Goal: Task Accomplishment & Management: Manage account settings

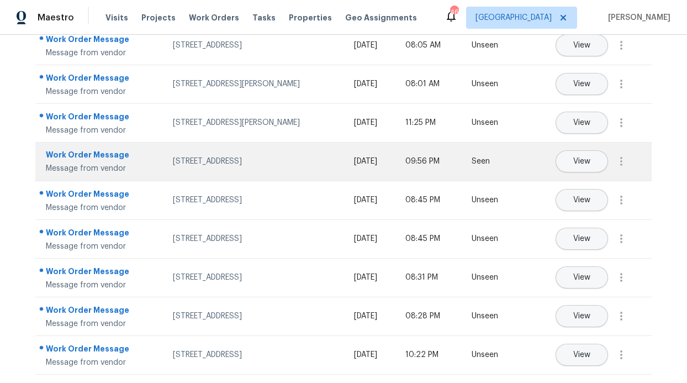
scroll to position [162, 0]
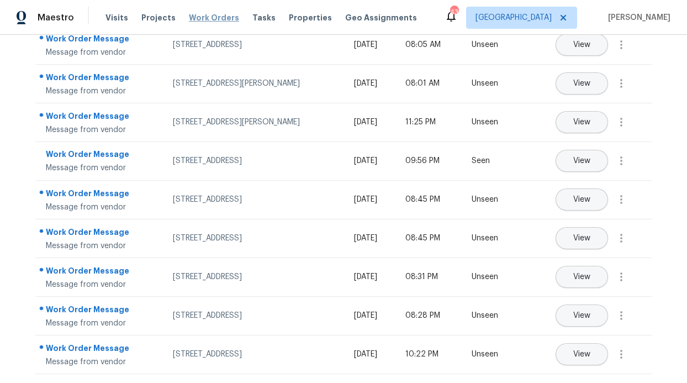
click at [219, 16] on span "Work Orders" at bounding box center [214, 17] width 50 height 11
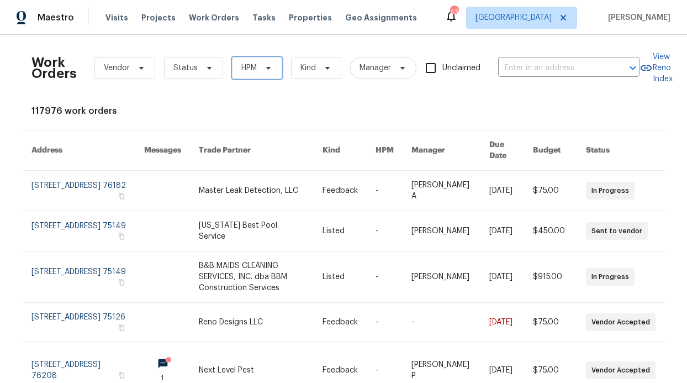
click at [264, 71] on icon at bounding box center [268, 67] width 9 height 9
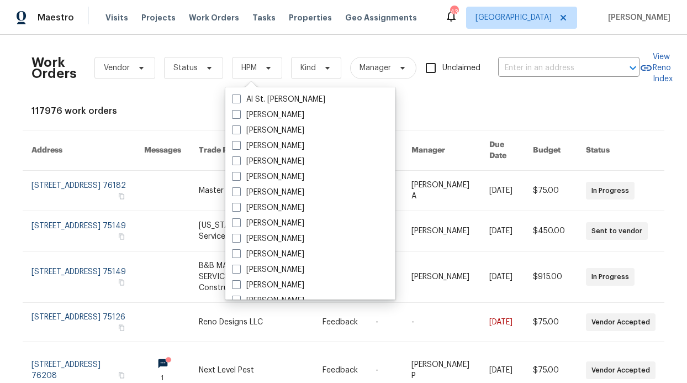
scroll to position [616, 0]
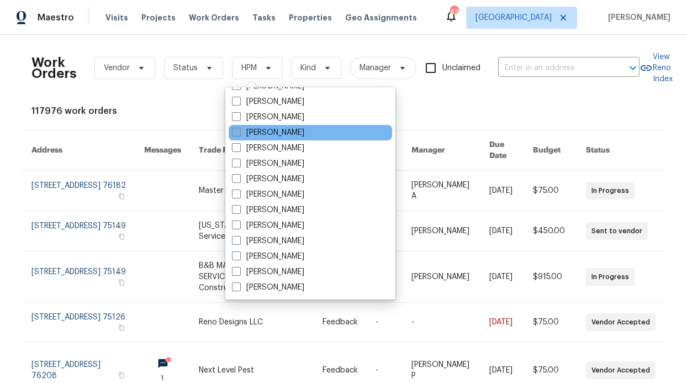
click at [278, 132] on label "[PERSON_NAME]" at bounding box center [268, 132] width 72 height 11
click at [239, 132] on input "[PERSON_NAME]" at bounding box center [235, 130] width 7 height 7
checkbox input "true"
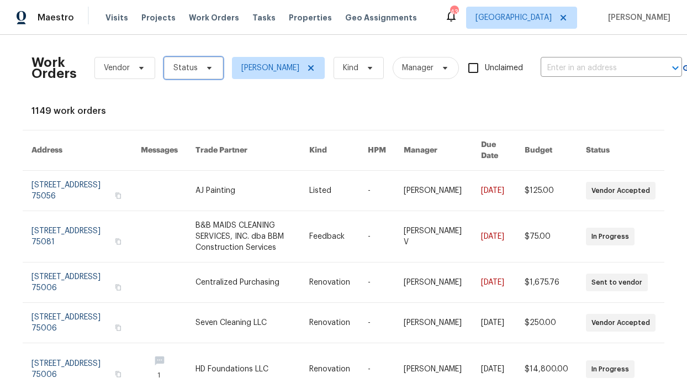
click at [201, 66] on span at bounding box center [207, 67] width 12 height 9
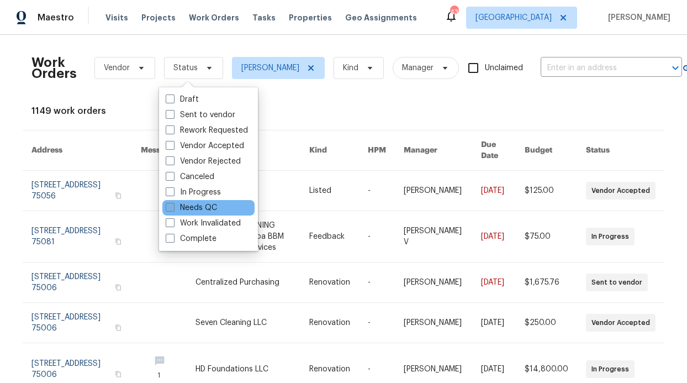
click at [210, 206] on label "Needs QC" at bounding box center [191, 207] width 51 height 11
click at [173, 206] on input "Needs QC" at bounding box center [169, 205] width 7 height 7
checkbox input "true"
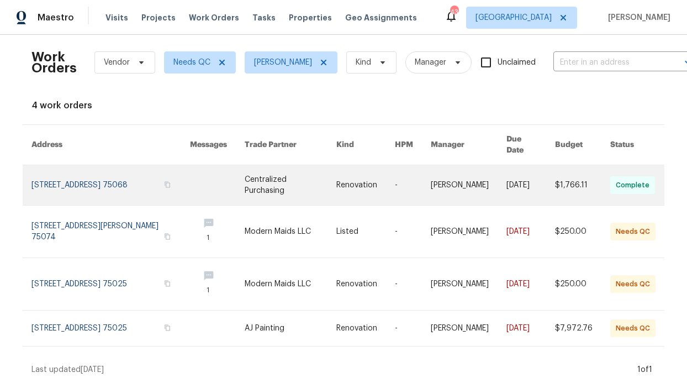
scroll to position [8, 0]
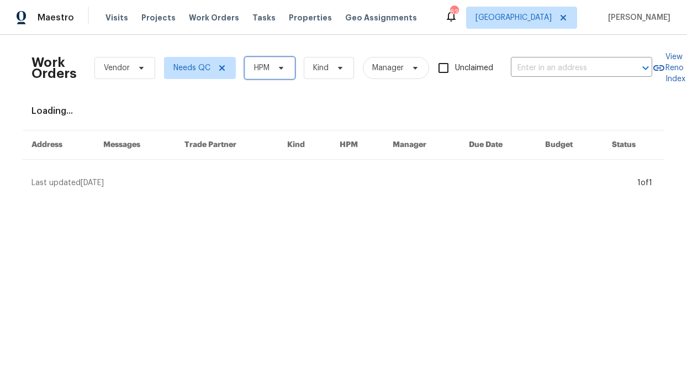
click at [274, 57] on span "HPM" at bounding box center [270, 68] width 50 height 22
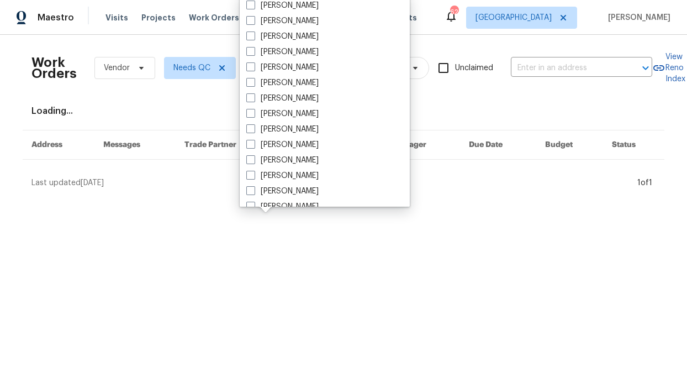
scroll to position [616, 0]
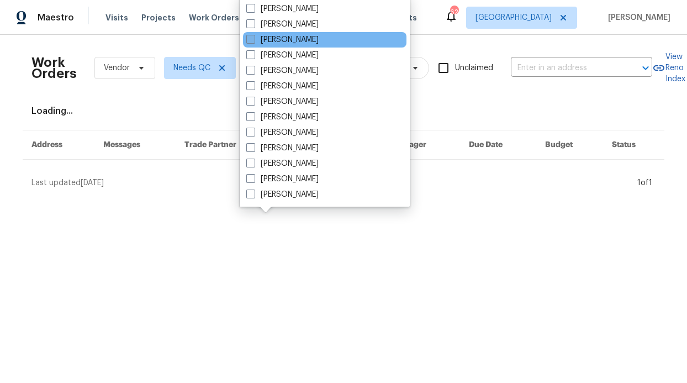
click at [297, 42] on label "[PERSON_NAME]" at bounding box center [282, 39] width 72 height 11
click at [253, 41] on input "[PERSON_NAME]" at bounding box center [249, 37] width 7 height 7
checkbox input "true"
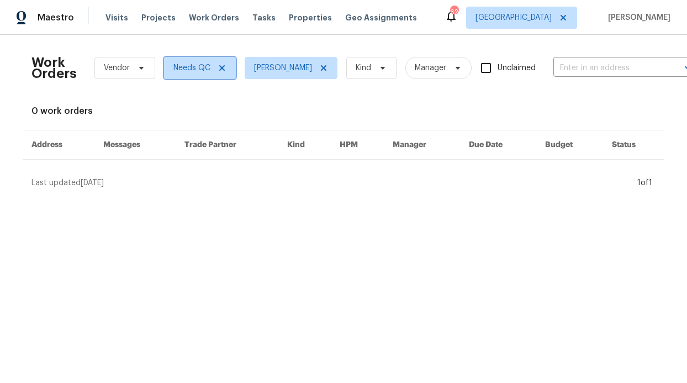
click at [226, 57] on span "Needs QC" at bounding box center [200, 68] width 72 height 22
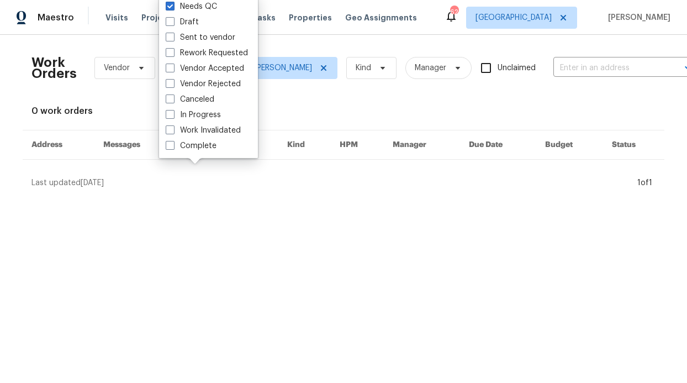
click at [212, 67] on label "Vendor Accepted" at bounding box center [205, 68] width 78 height 11
click at [173, 67] on input "Vendor Accepted" at bounding box center [169, 66] width 7 height 7
checkbox input "true"
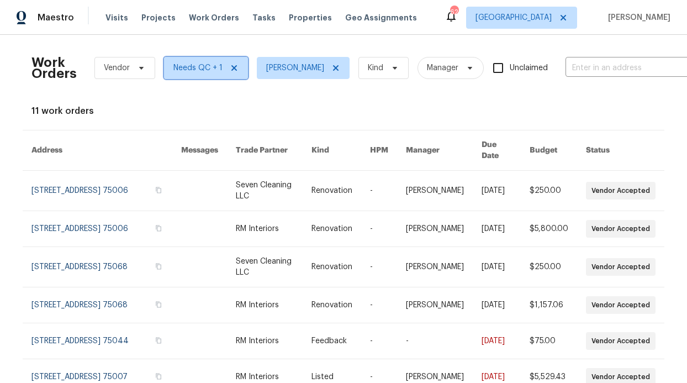
click at [232, 67] on icon at bounding box center [234, 67] width 9 height 9
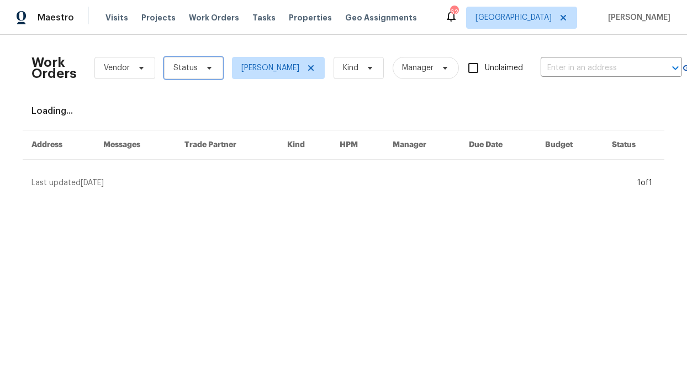
click at [209, 70] on span "Status" at bounding box center [193, 68] width 59 height 22
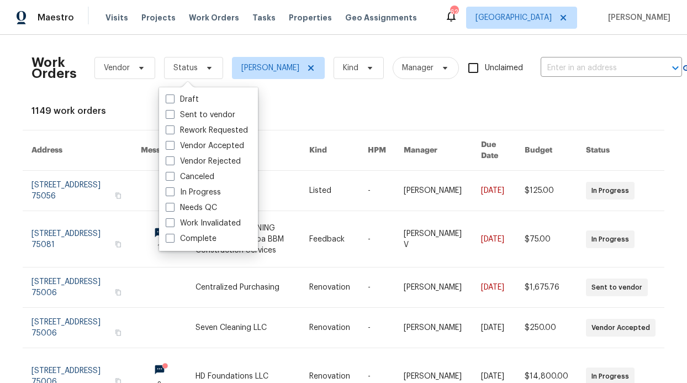
click at [201, 193] on label "In Progress" at bounding box center [193, 192] width 55 height 11
click at [173, 193] on input "In Progress" at bounding box center [169, 190] width 7 height 7
checkbox input "true"
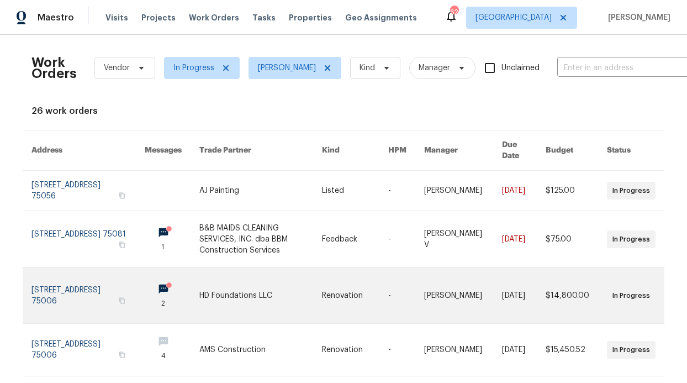
click at [165, 281] on icon at bounding box center [169, 285] width 8 height 8
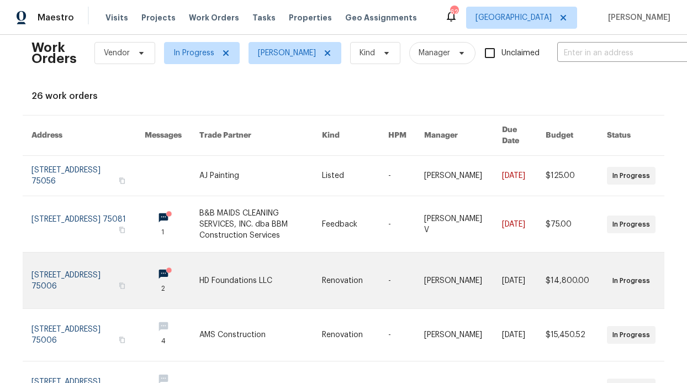
scroll to position [15, 0]
click at [165, 266] on icon at bounding box center [169, 270] width 8 height 8
click at [149, 262] on link at bounding box center [172, 280] width 55 height 56
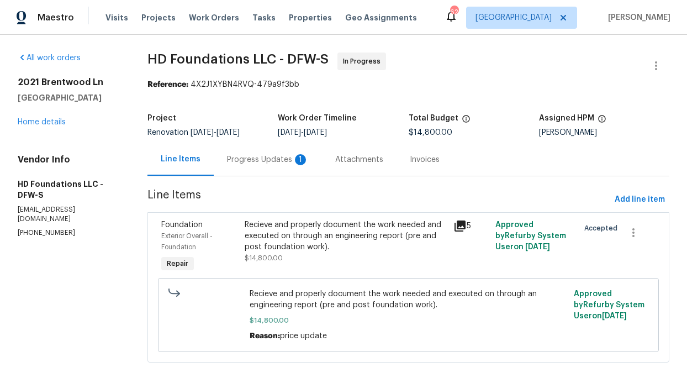
click at [269, 163] on div "Progress Updates 1" at bounding box center [268, 159] width 82 height 11
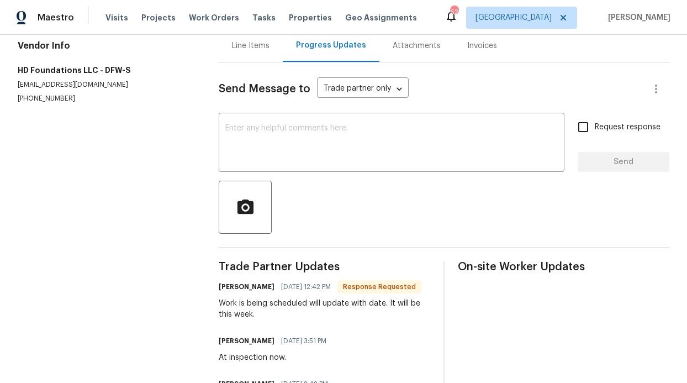
scroll to position [184, 0]
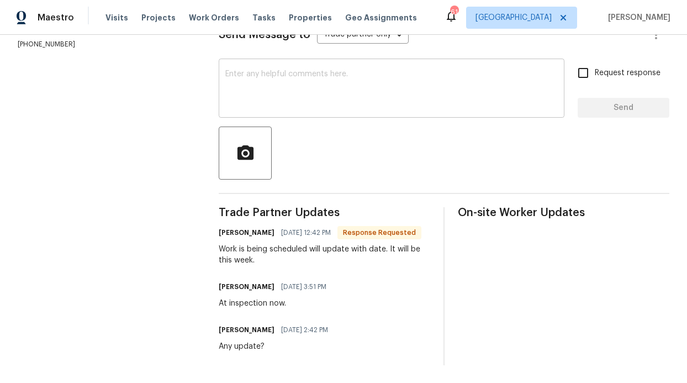
click at [340, 75] on textarea at bounding box center [391, 89] width 332 height 39
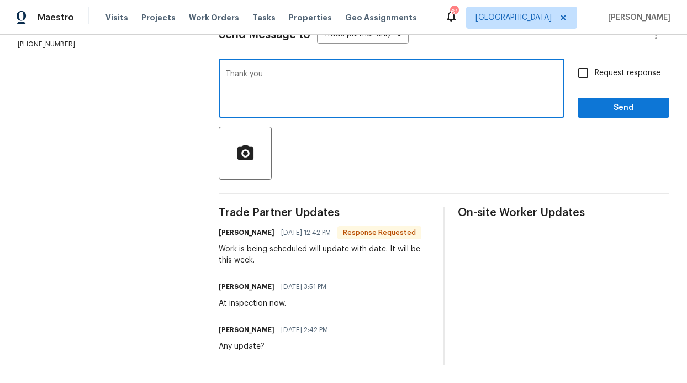
type textarea "Thank you"
click at [610, 101] on span "Send" at bounding box center [623, 108] width 74 height 14
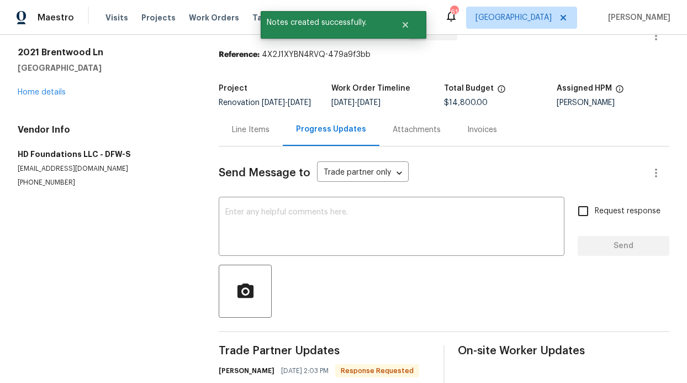
scroll to position [0, 0]
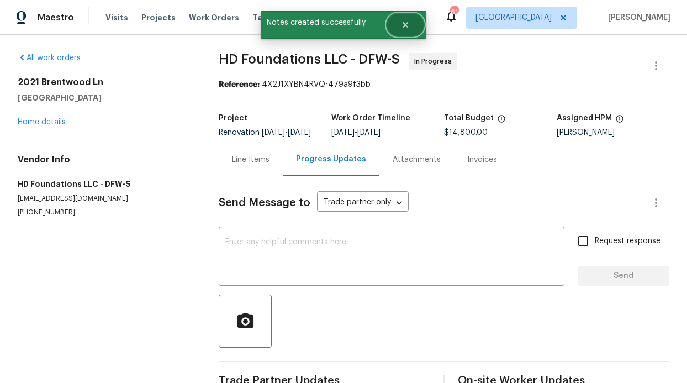
click at [418, 25] on button "Close" at bounding box center [405, 25] width 36 height 22
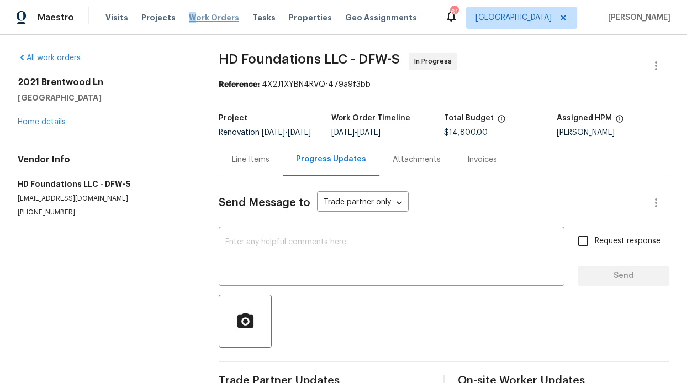
click at [189, 14] on span "Work Orders" at bounding box center [214, 17] width 50 height 11
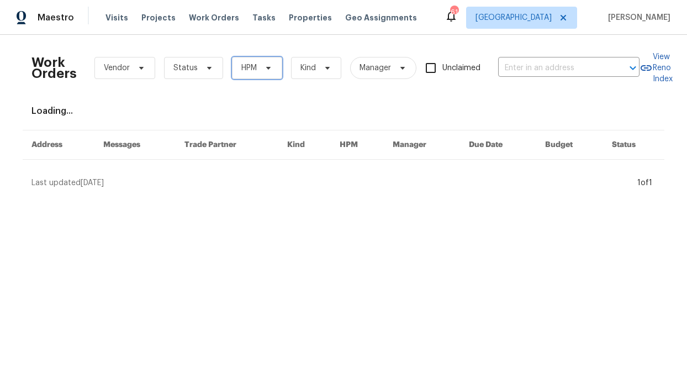
click at [241, 65] on span "HPM" at bounding box center [248, 67] width 15 height 11
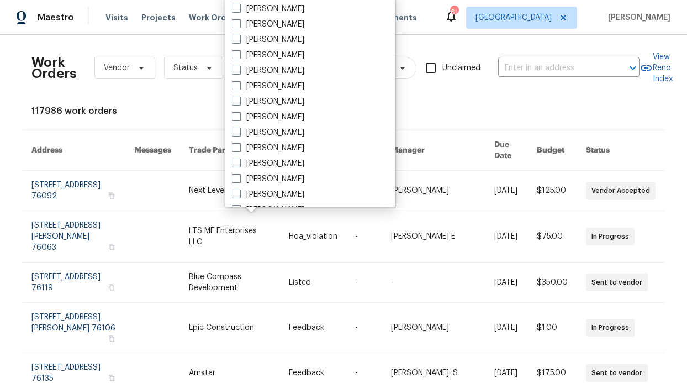
scroll to position [616, 0]
click at [282, 38] on label "[PERSON_NAME]" at bounding box center [268, 39] width 72 height 11
click at [239, 38] on input "[PERSON_NAME]" at bounding box center [235, 37] width 7 height 7
checkbox input "true"
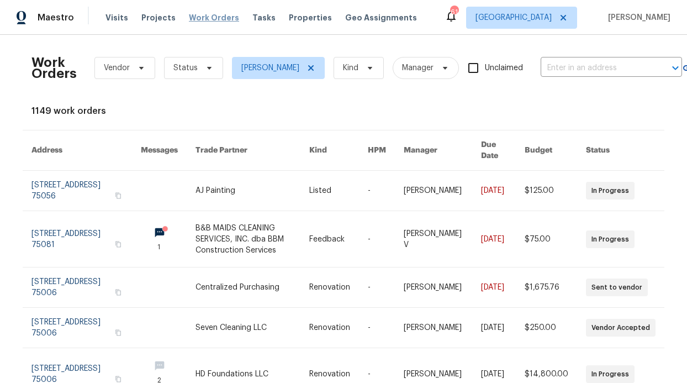
click at [192, 16] on span "Work Orders" at bounding box center [214, 17] width 50 height 11
click at [178, 59] on span "Status" at bounding box center [193, 68] width 59 height 22
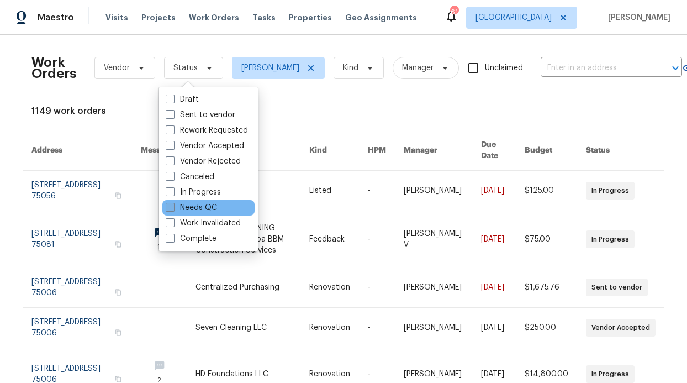
click at [194, 208] on label "Needs QC" at bounding box center [191, 207] width 51 height 11
click at [173, 208] on input "Needs QC" at bounding box center [169, 205] width 7 height 7
checkbox input "true"
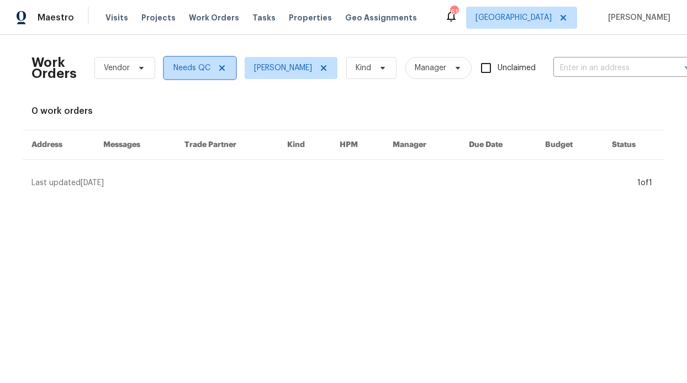
click at [221, 70] on icon at bounding box center [221, 67] width 9 height 9
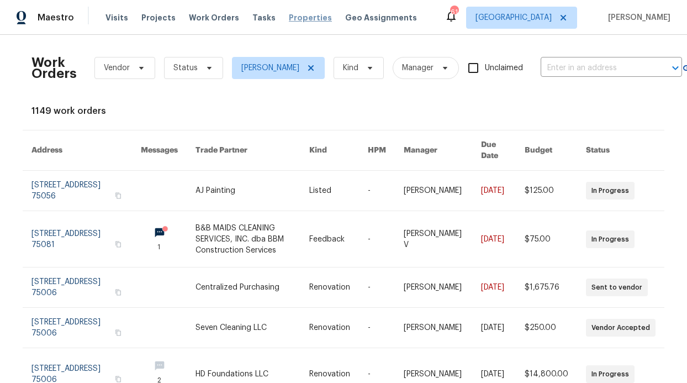
click at [289, 18] on span "Properties" at bounding box center [310, 17] width 43 height 11
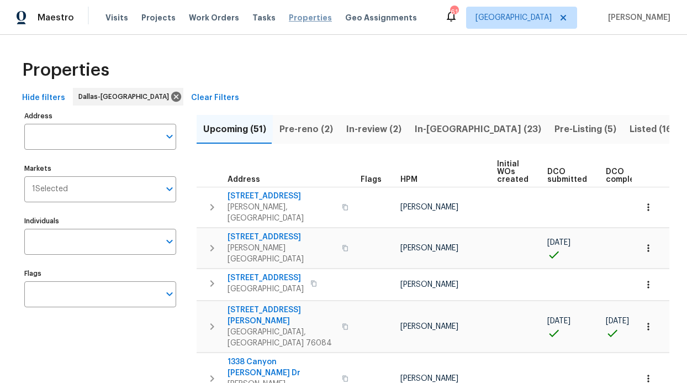
click at [289, 18] on span "Properties" at bounding box center [310, 17] width 43 height 11
click at [314, 18] on span "Properties" at bounding box center [310, 17] width 43 height 11
click at [88, 241] on input "Individuals" at bounding box center [91, 242] width 135 height 26
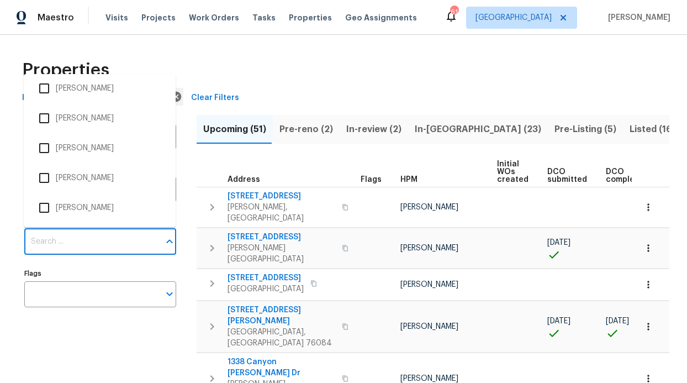
scroll to position [452, 0]
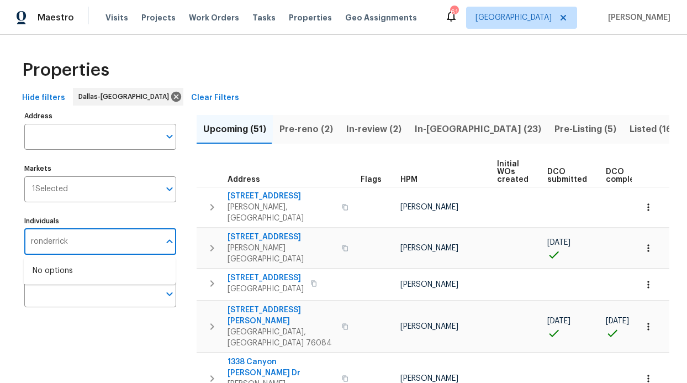
type input "ronderrick"
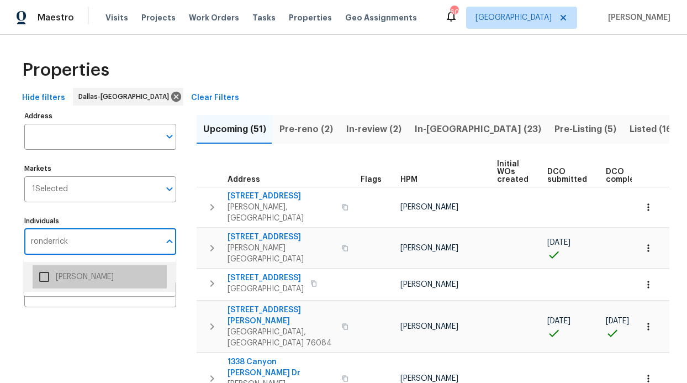
click at [61, 285] on li "[PERSON_NAME]" at bounding box center [100, 276] width 134 height 23
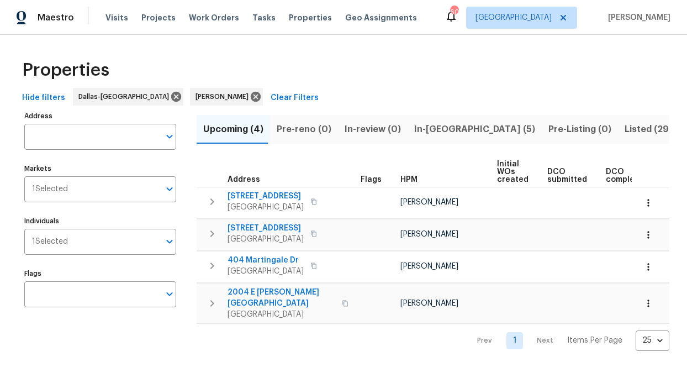
click at [416, 137] on button "In-reno (5)" at bounding box center [474, 129] width 134 height 29
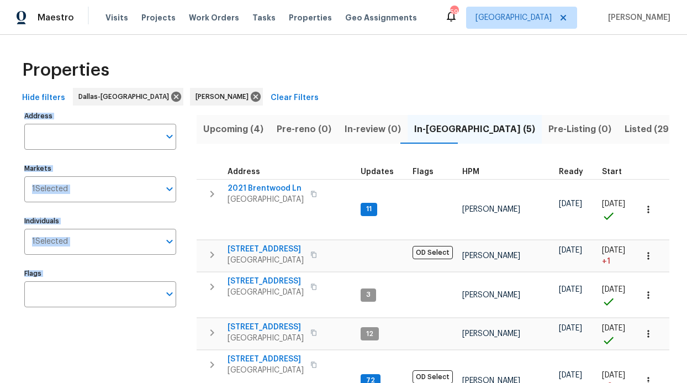
drag, startPoint x: 316, startPoint y: 111, endPoint x: 303, endPoint y: 94, distance: 22.0
click at [304, 98] on div "Properties Hide filters Dallas-Fort Worth RonDerrick Jackson Clear Filters Addr…" at bounding box center [343, 245] width 687 height 421
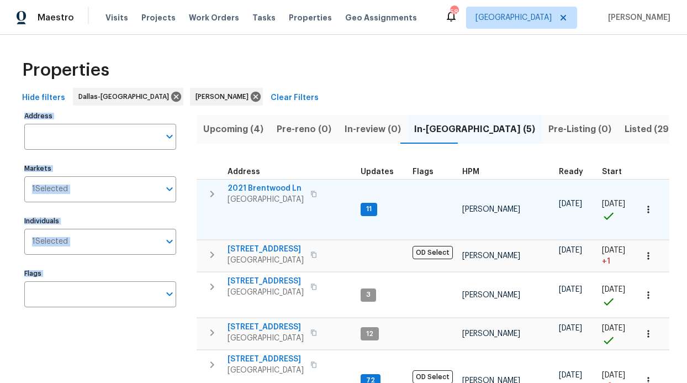
click at [320, 188] on div "2021 Brentwood Ln Carrollton, TX 75006" at bounding box center [289, 194] width 124 height 22
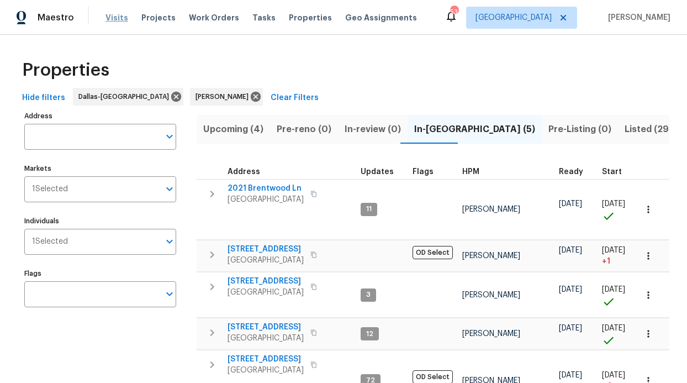
click at [120, 22] on span "Visits" at bounding box center [116, 17] width 23 height 11
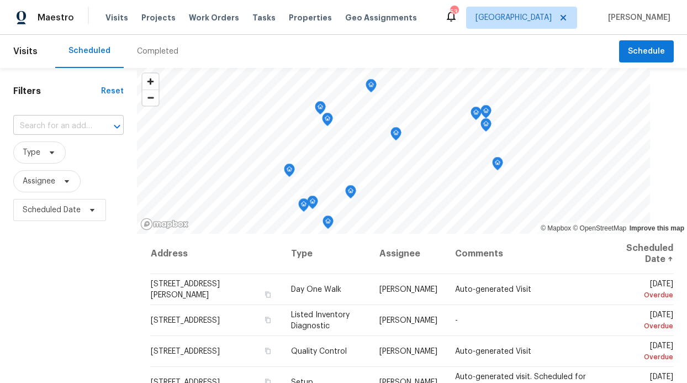
click at [34, 125] on input "text" at bounding box center [52, 126] width 79 height 17
click at [38, 185] on span "Assignee" at bounding box center [39, 181] width 33 height 11
click at [81, 209] on input "search" at bounding box center [78, 216] width 118 height 22
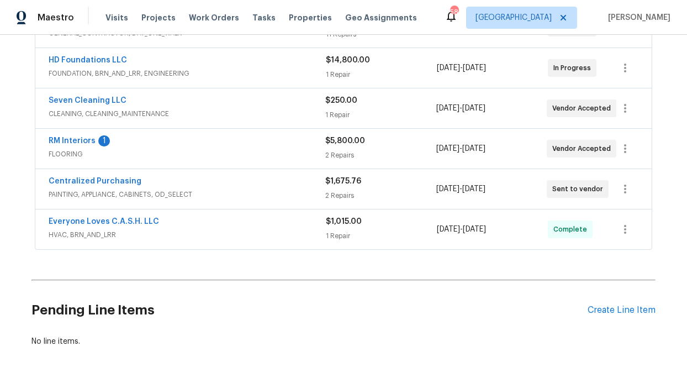
scroll to position [286, 0]
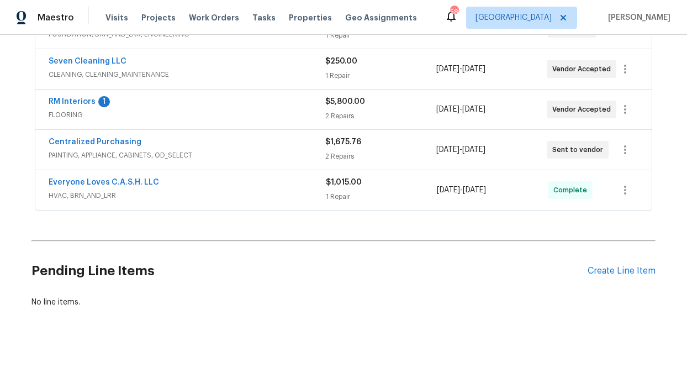
click at [65, 89] on div "RM Interiors 1 FLOORING $5,800.00 2 Repairs 9/4/2025 - 10/3/2025 Vendor Accepted" at bounding box center [343, 109] width 616 height 40
click at [78, 98] on link "RM Interiors" at bounding box center [72, 102] width 47 height 8
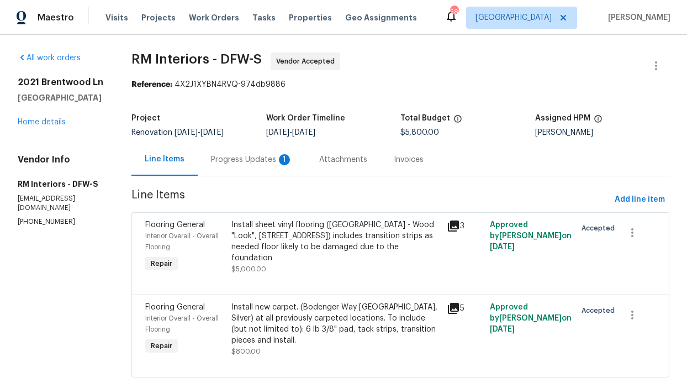
click at [250, 160] on div "Progress Updates 1" at bounding box center [252, 159] width 82 height 11
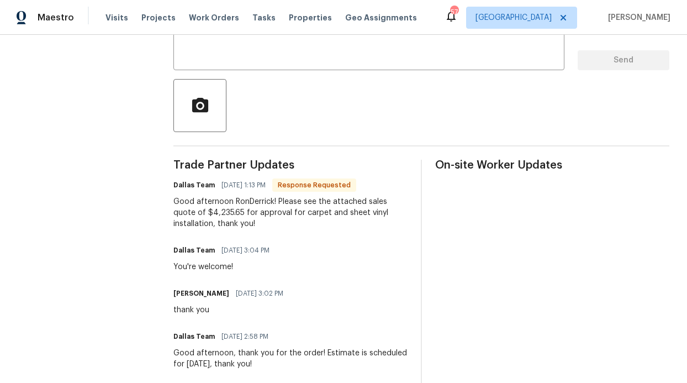
scroll to position [215, 0]
click at [274, 47] on textarea at bounding box center [369, 42] width 378 height 39
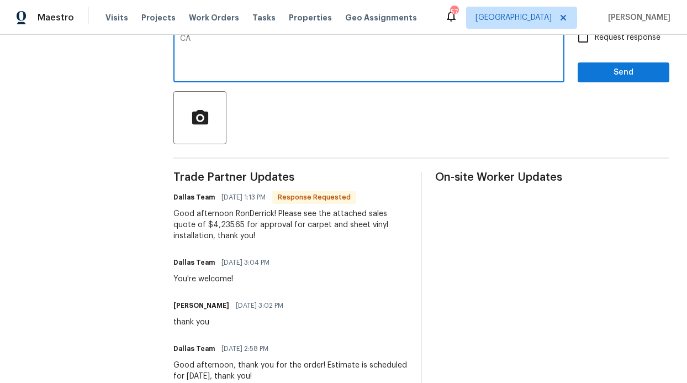
type textarea "C"
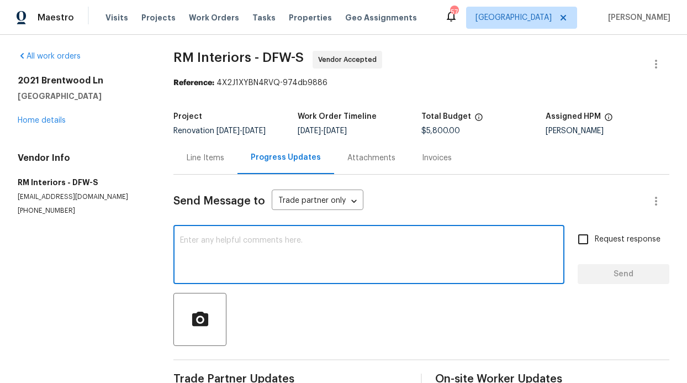
scroll to position [0, 0]
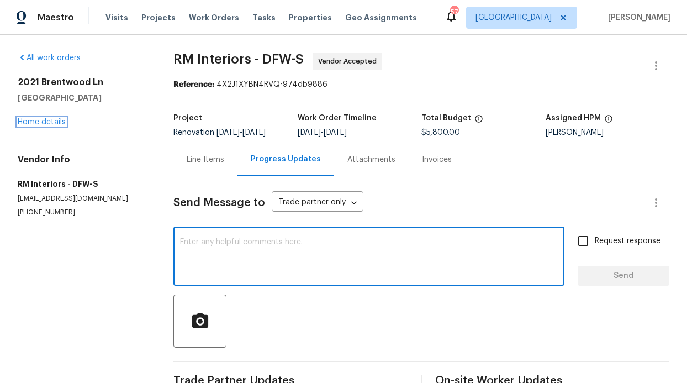
click at [50, 120] on link "Home details" at bounding box center [42, 122] width 48 height 8
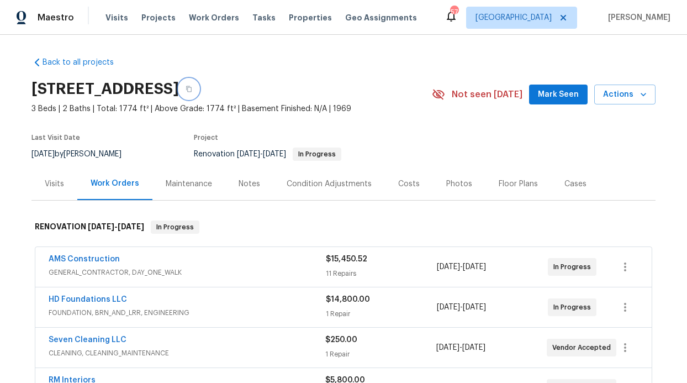
click at [199, 91] on button "button" at bounding box center [189, 89] width 20 height 20
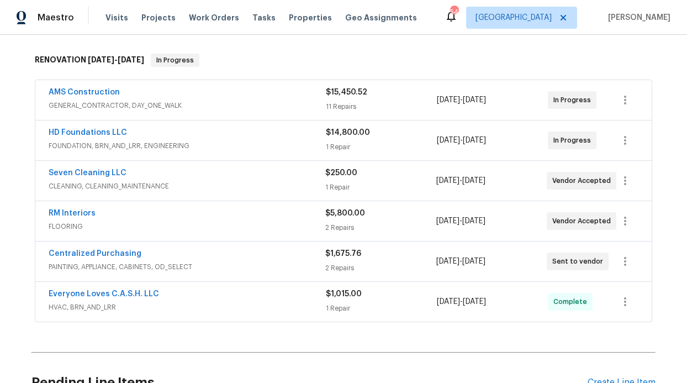
scroll to position [197, 0]
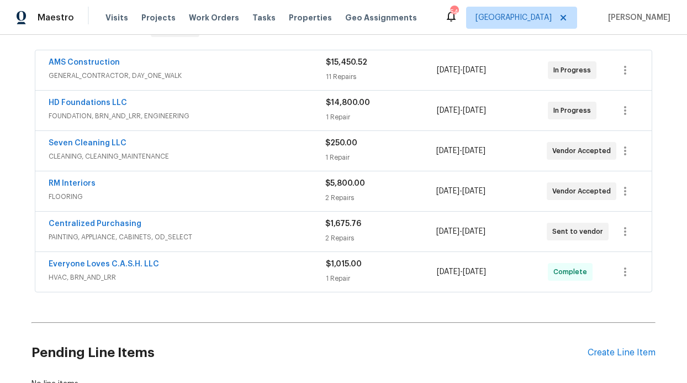
click at [214, 187] on div "RM Interiors" at bounding box center [187, 184] width 277 height 13
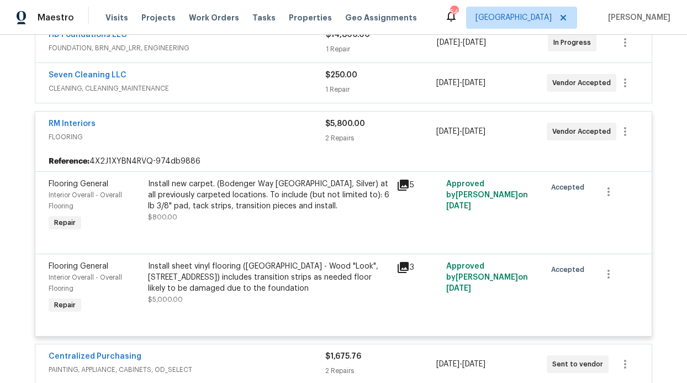
scroll to position [283, 0]
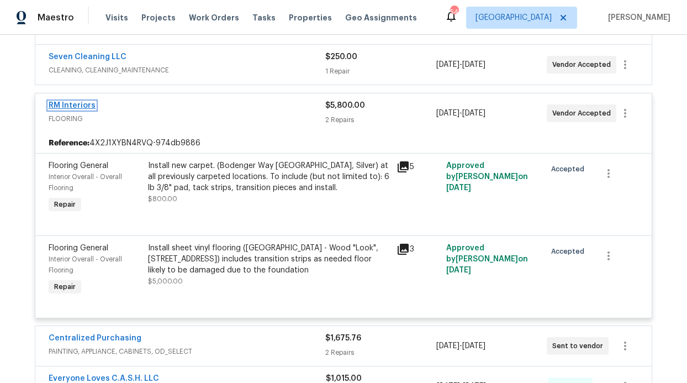
click at [79, 103] on link "RM Interiors" at bounding box center [72, 106] width 47 height 8
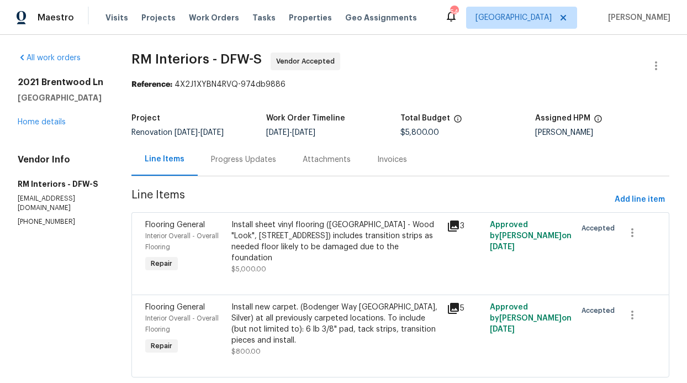
click at [245, 158] on div "Progress Updates" at bounding box center [243, 159] width 65 height 11
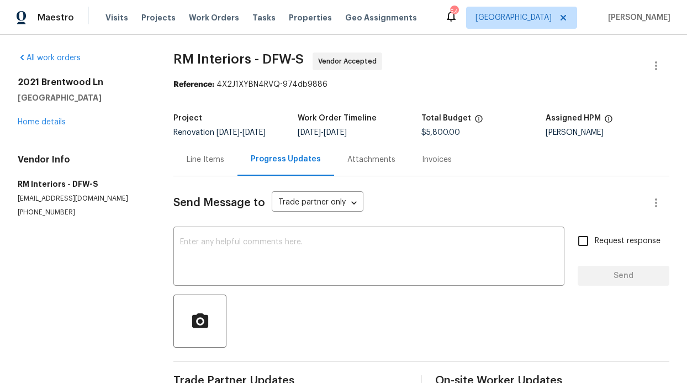
click at [217, 167] on div "Line Items" at bounding box center [205, 159] width 64 height 33
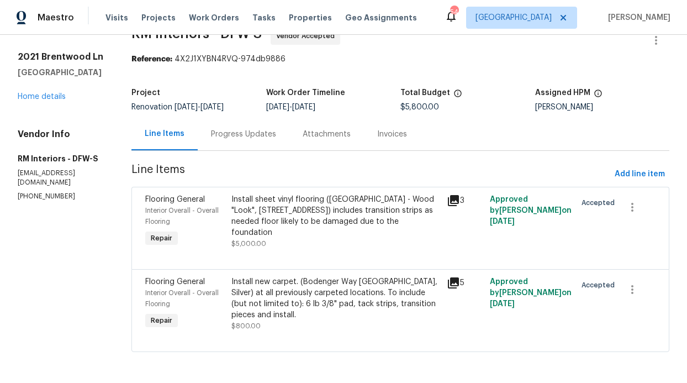
scroll to position [35, 0]
click at [291, 284] on div "Install new carpet. (Bodenger Way 945 Winter Ash, Silver) at all previously car…" at bounding box center [335, 298] width 209 height 44
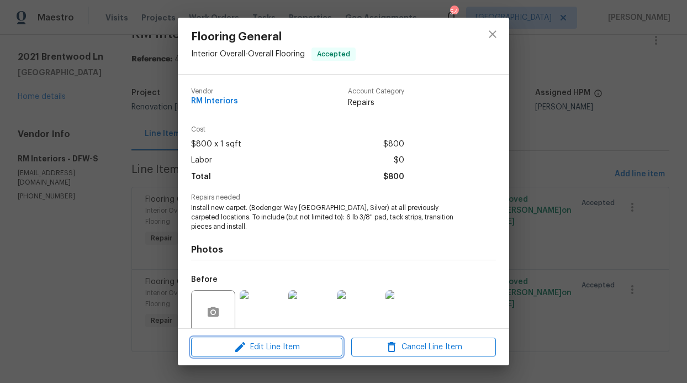
click at [257, 348] on span "Edit Line Item" at bounding box center [266, 347] width 145 height 14
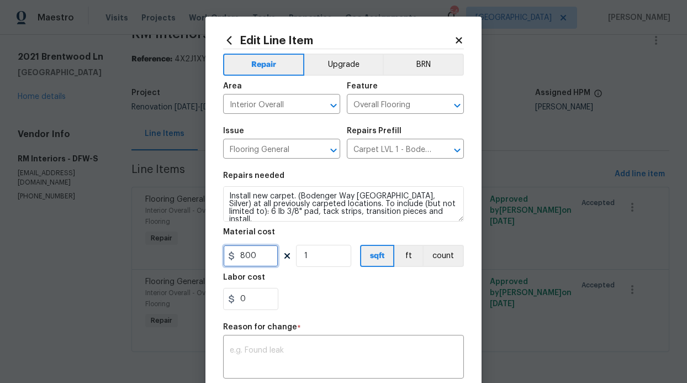
drag, startPoint x: 252, startPoint y: 246, endPoint x: 227, endPoint y: 252, distance: 25.7
click at [226, 251] on input "800" at bounding box center [250, 256] width 55 height 22
type input "1037.72"
click at [346, 302] on div "0" at bounding box center [343, 299] width 241 height 22
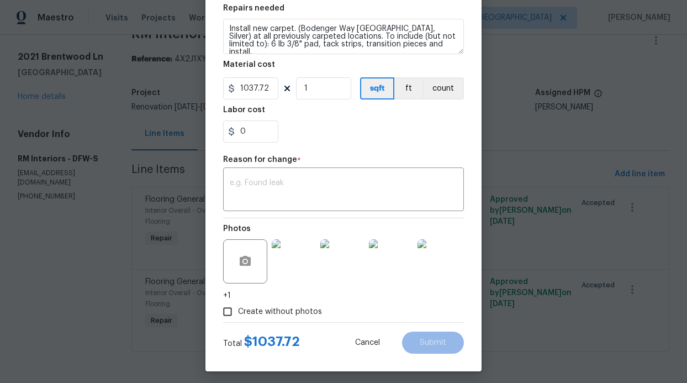
scroll to position [173, 0]
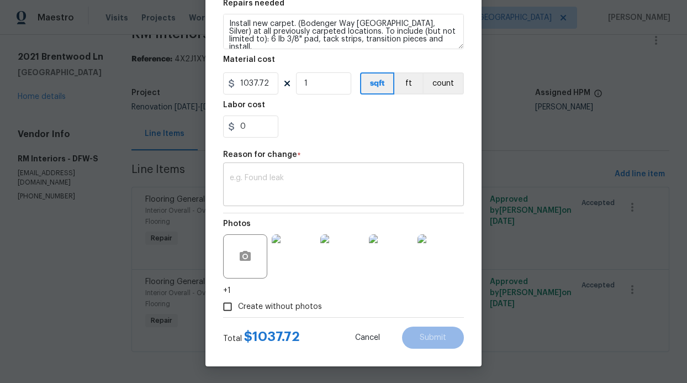
click at [320, 188] on textarea at bounding box center [343, 185] width 227 height 23
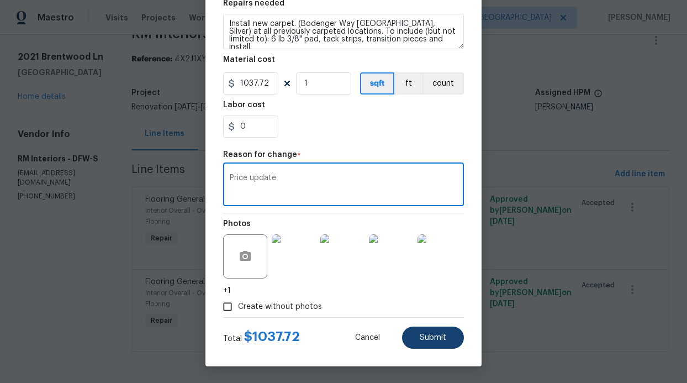
type textarea "Price update"
click at [432, 334] on span "Submit" at bounding box center [433, 337] width 26 height 8
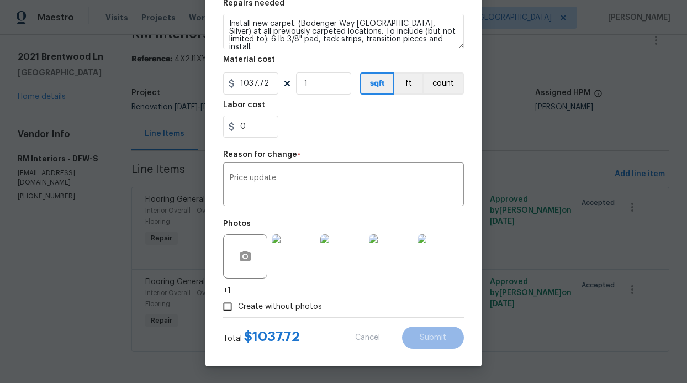
type input "800"
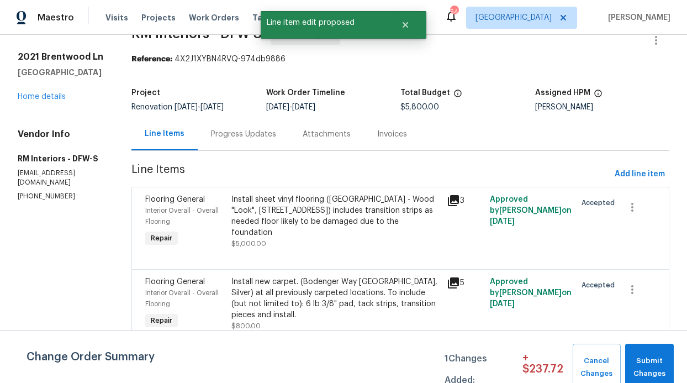
scroll to position [0, 0]
click at [366, 210] on div "Install sheet vinyl flooring (Sugar Valley - Wood "Look", 565 Beacon Hill) incl…" at bounding box center [335, 216] width 209 height 44
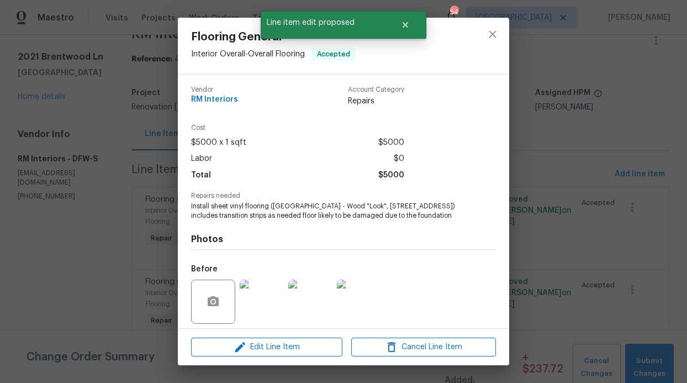
scroll to position [2, 0]
click at [268, 352] on span "Edit Line Item" at bounding box center [266, 347] width 145 height 14
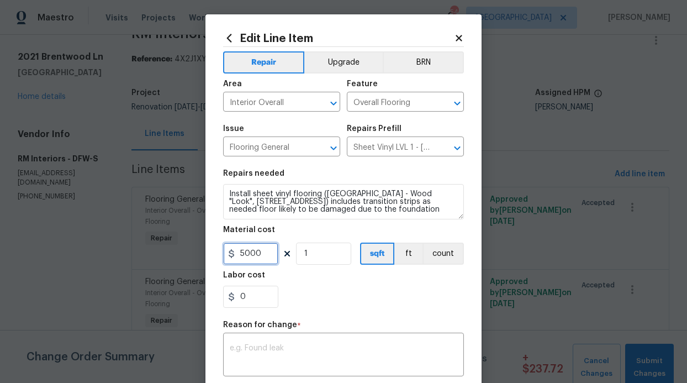
drag, startPoint x: 261, startPoint y: 257, endPoint x: 190, endPoint y: 243, distance: 72.4
click at [190, 243] on div "Edit Line Item Repair Upgrade BRN Area Interior Overall ​ Feature Overall Floor…" at bounding box center [343, 191] width 687 height 383
type input "3197.93"
click at [297, 354] on textarea at bounding box center [343, 355] width 227 height 23
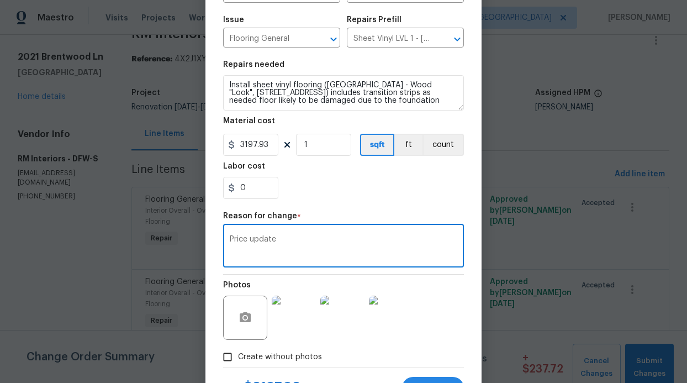
scroll to position [162, 0]
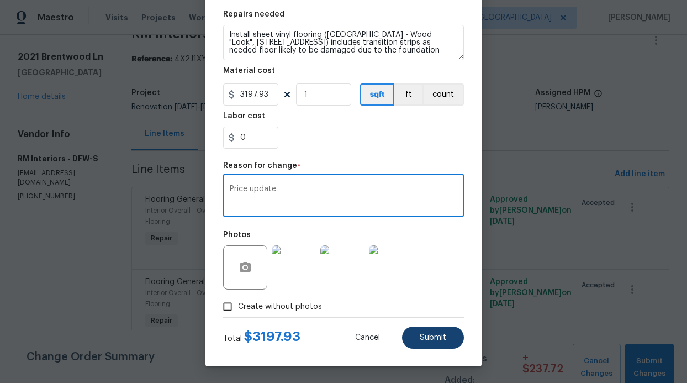
type textarea "Price update"
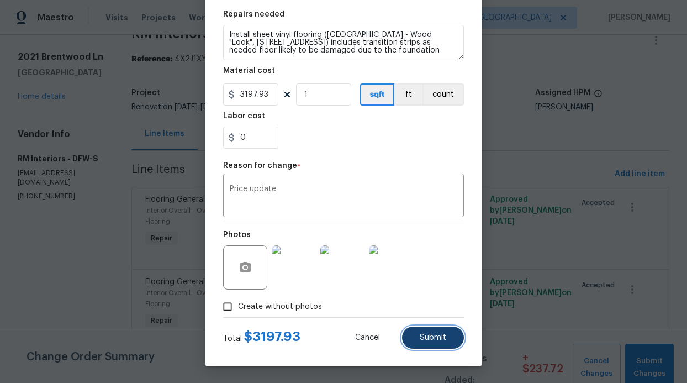
click at [452, 341] on button "Submit" at bounding box center [433, 337] width 62 height 22
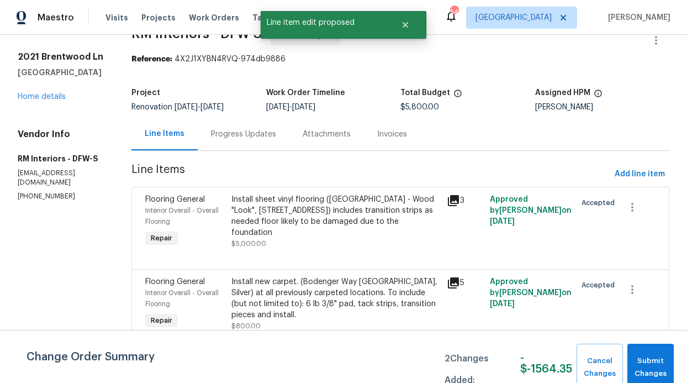
scroll to position [0, 0]
click at [246, 129] on div "Progress Updates" at bounding box center [243, 134] width 65 height 11
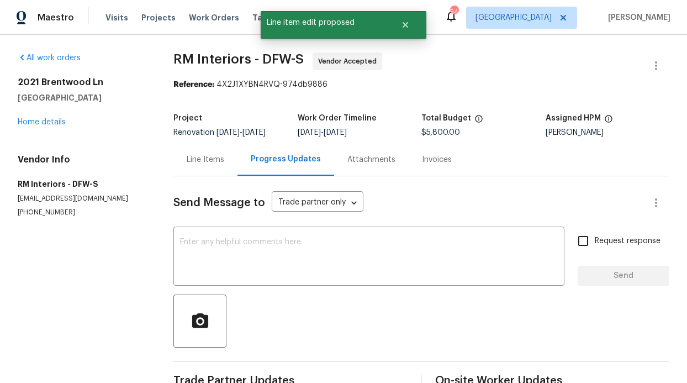
click at [204, 168] on div "Line Items" at bounding box center [205, 159] width 64 height 33
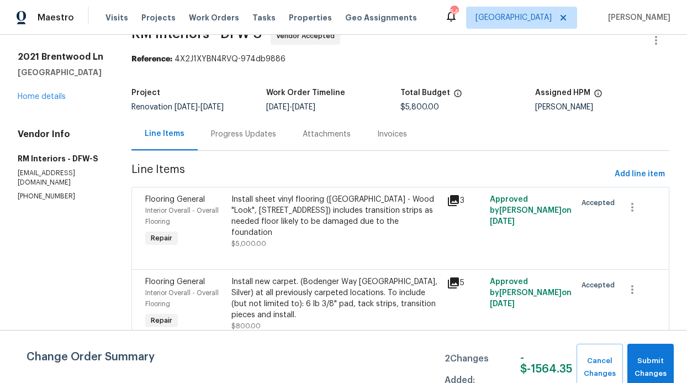
scroll to position [35, 0]
click at [640, 372] on span "Submit Changes" at bounding box center [650, 366] width 35 height 25
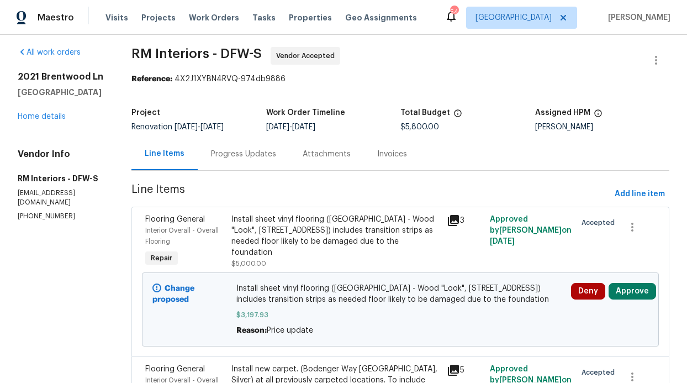
scroll to position [0, 0]
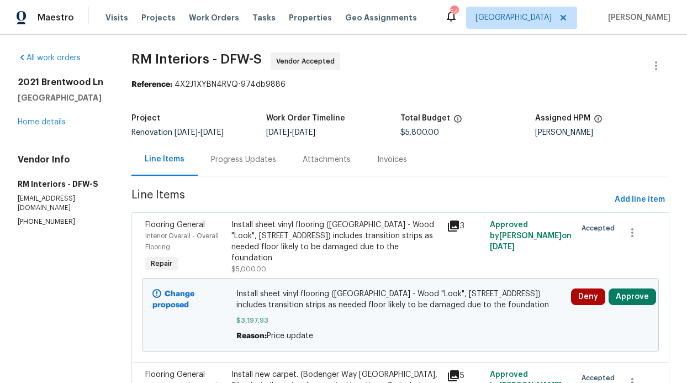
click at [222, 171] on div "Progress Updates" at bounding box center [244, 159] width 92 height 33
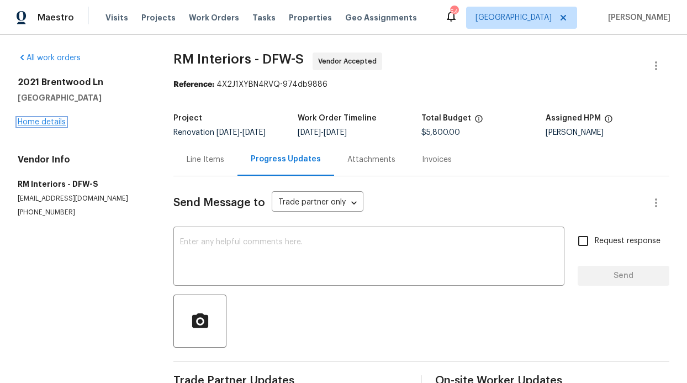
click at [59, 125] on link "Home details" at bounding box center [42, 122] width 48 height 8
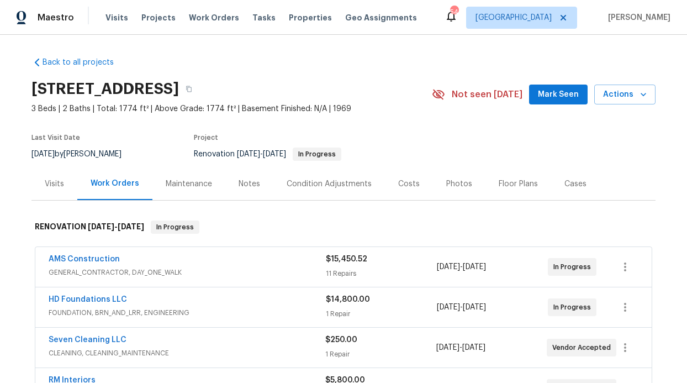
click at [545, 102] on button "Mark Seen" at bounding box center [558, 94] width 59 height 20
click at [232, 176] on div "Notes" at bounding box center [249, 183] width 48 height 33
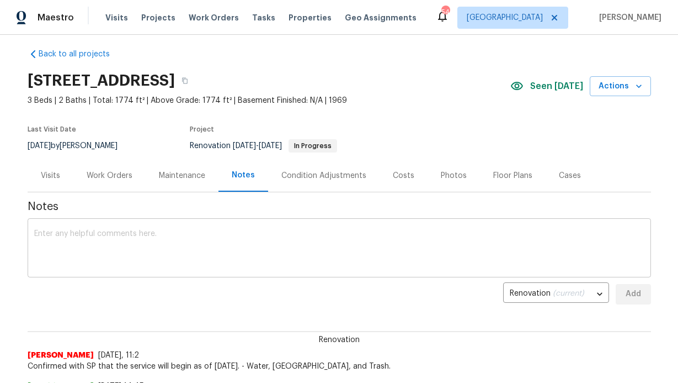
scroll to position [18, 0]
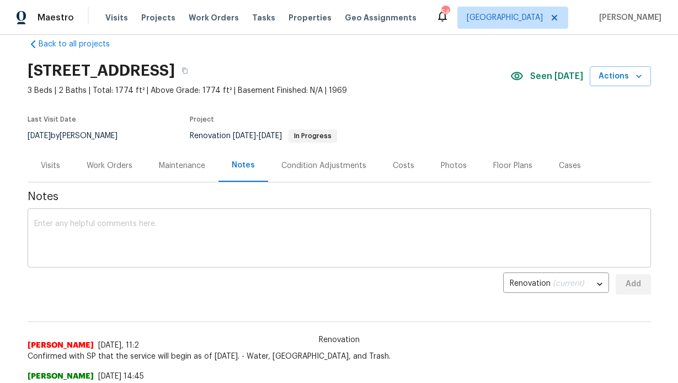
click at [192, 242] on textarea at bounding box center [339, 239] width 611 height 39
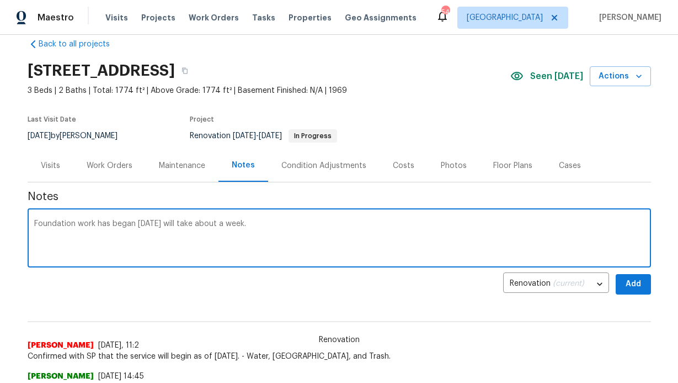
type textarea "Foundation work has began today will take about a week."
click at [633, 283] on span "Add" at bounding box center [634, 284] width 18 height 14
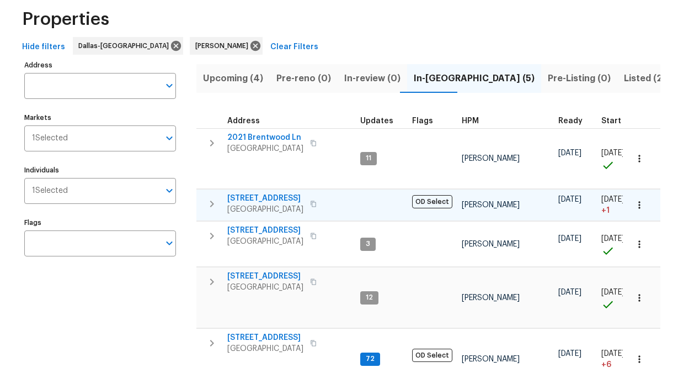
click at [265, 193] on span "[STREET_ADDRESS]" at bounding box center [265, 198] width 76 height 11
click at [285, 270] on span "[STREET_ADDRESS]" at bounding box center [265, 275] width 76 height 11
click at [269, 270] on span "[STREET_ADDRESS]" at bounding box center [265, 275] width 76 height 11
click at [264, 270] on span "[STREET_ADDRESS]" at bounding box center [265, 275] width 76 height 11
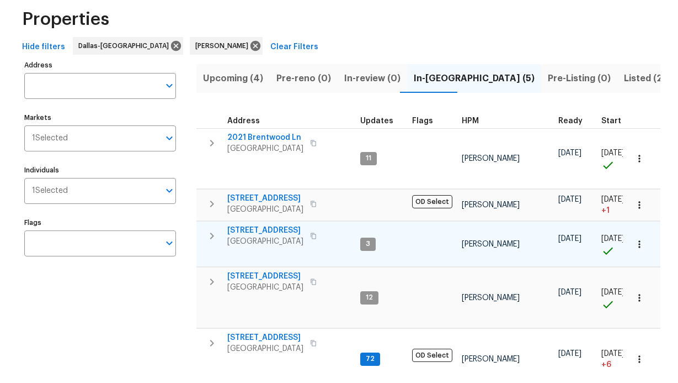
click at [259, 225] on span "[STREET_ADDRESS]" at bounding box center [265, 230] width 76 height 11
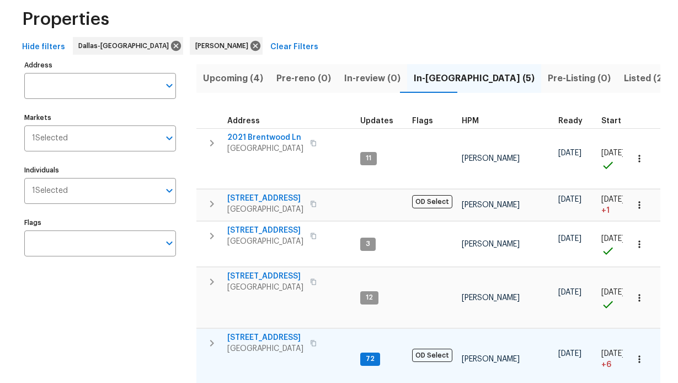
click at [269, 332] on span "[STREET_ADDRESS]" at bounding box center [265, 337] width 76 height 11
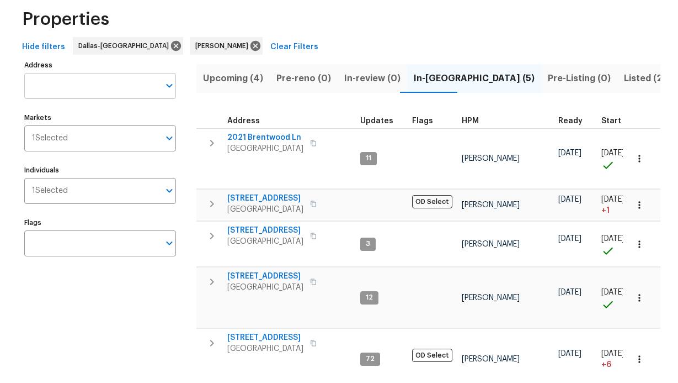
click at [87, 94] on input "Address" at bounding box center [91, 86] width 135 height 26
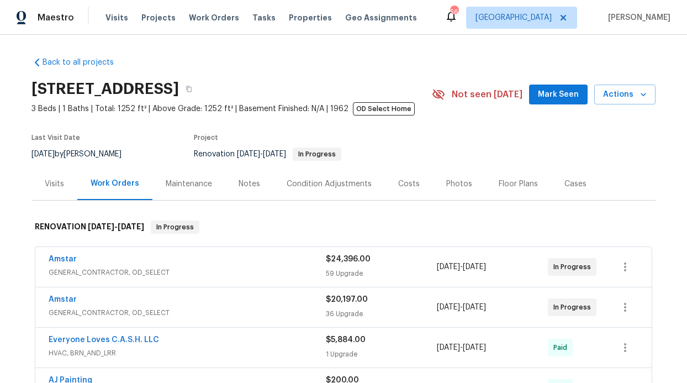
click at [544, 104] on button "Mark Seen" at bounding box center [558, 94] width 59 height 20
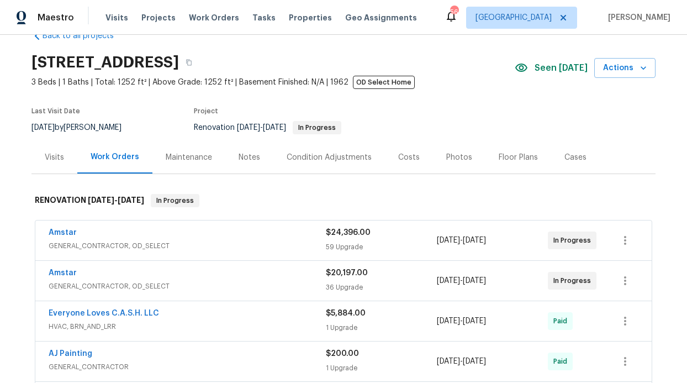
scroll to position [27, 0]
click at [61, 233] on link "Amstar" at bounding box center [63, 232] width 28 height 8
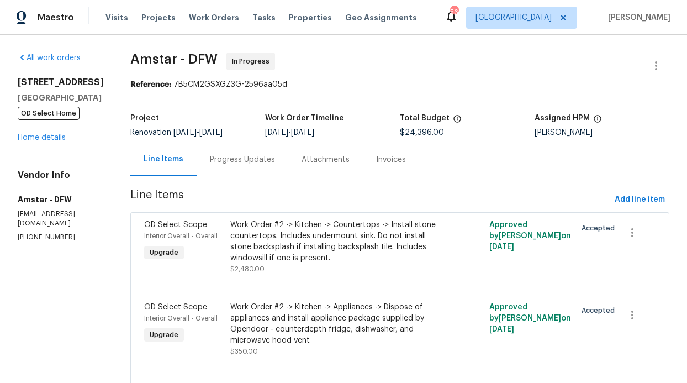
click at [311, 170] on div "Attachments" at bounding box center [325, 159] width 75 height 33
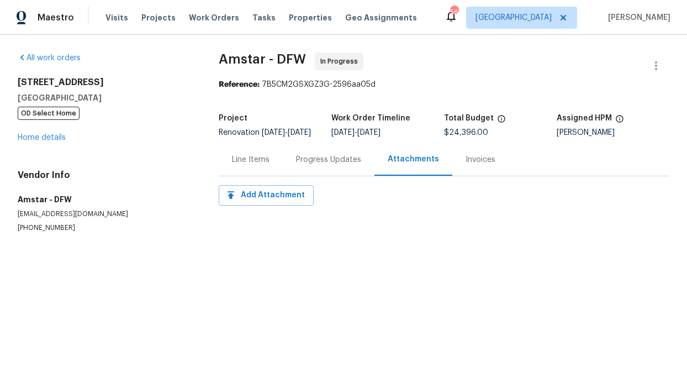
click at [300, 173] on div "Progress Updates" at bounding box center [329, 159] width 92 height 33
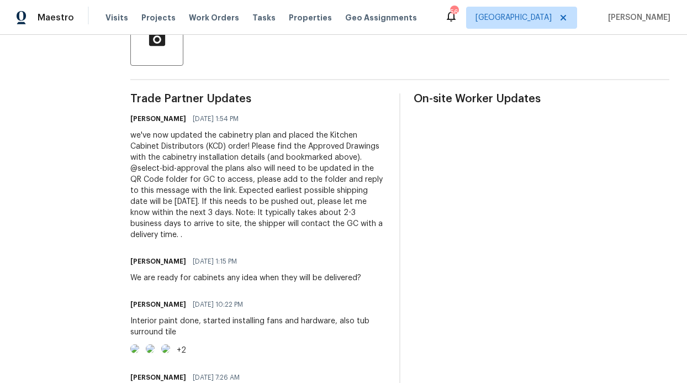
scroll to position [273, 0]
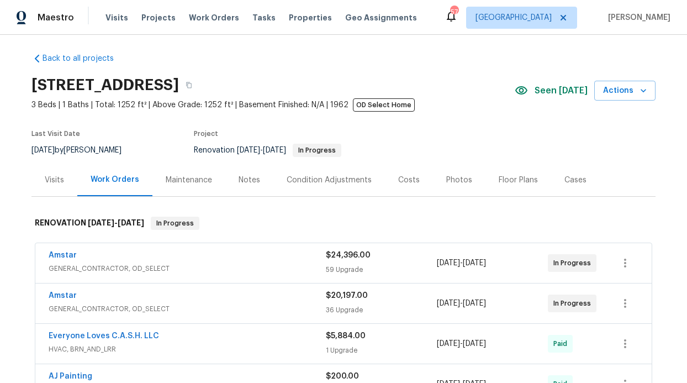
scroll to position [13, 0]
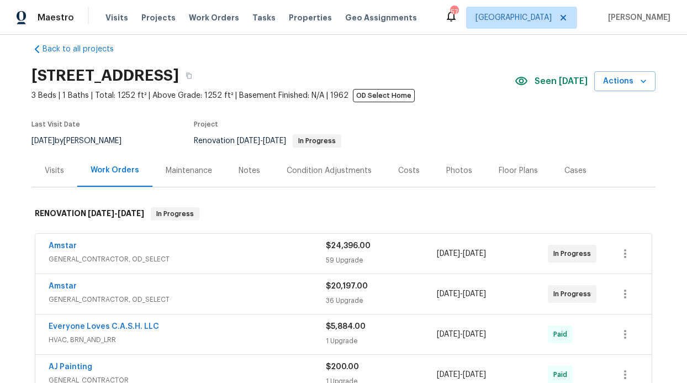
click at [200, 174] on div "Maintenance" at bounding box center [189, 170] width 46 height 11
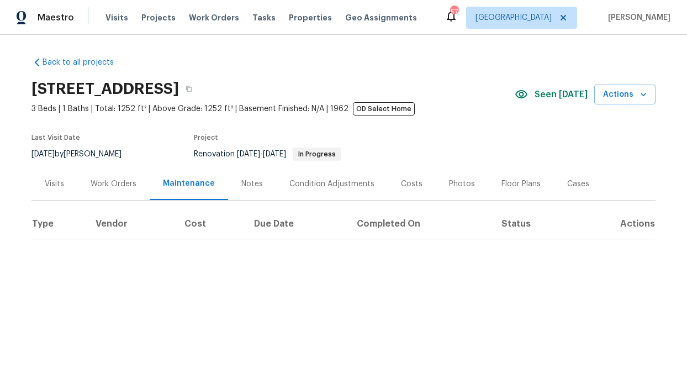
click at [241, 188] on div "Notes" at bounding box center [252, 183] width 22 height 11
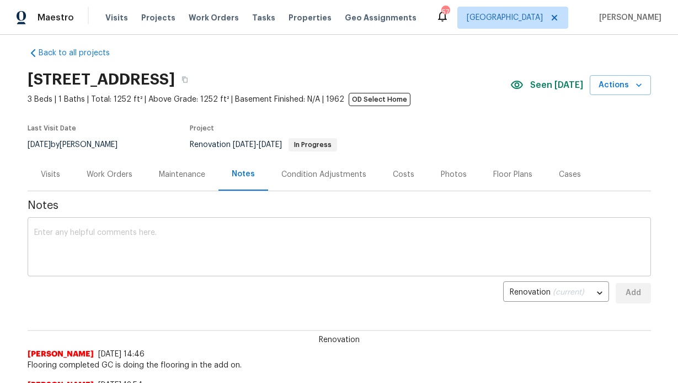
scroll to position [18, 0]
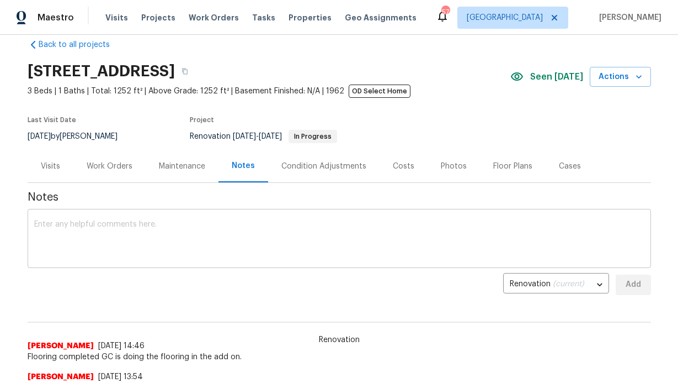
click at [220, 231] on textarea at bounding box center [339, 239] width 611 height 39
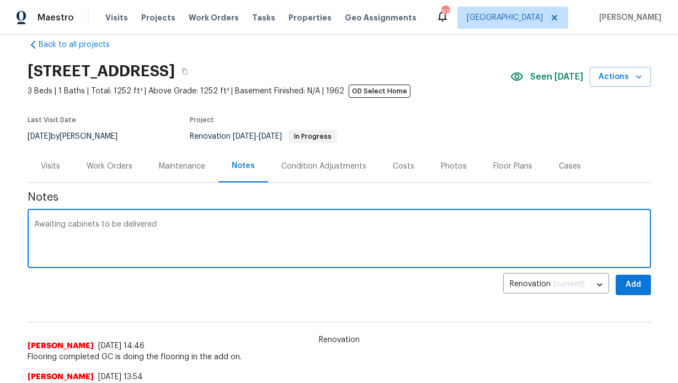
type textarea "Awaiting cabinets to be delivered"
click at [630, 277] on button "Add" at bounding box center [633, 284] width 35 height 20
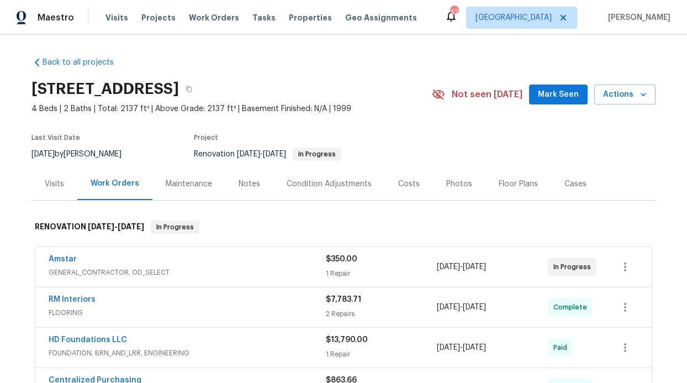
click at [533, 96] on button "Mark Seen" at bounding box center [558, 94] width 59 height 20
click at [240, 184] on div "Notes" at bounding box center [249, 183] width 22 height 11
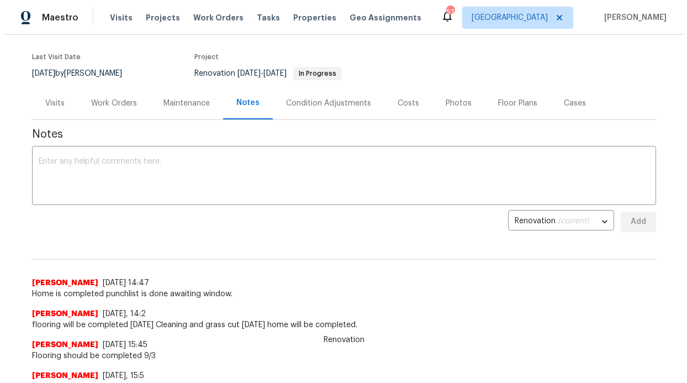
scroll to position [83, 0]
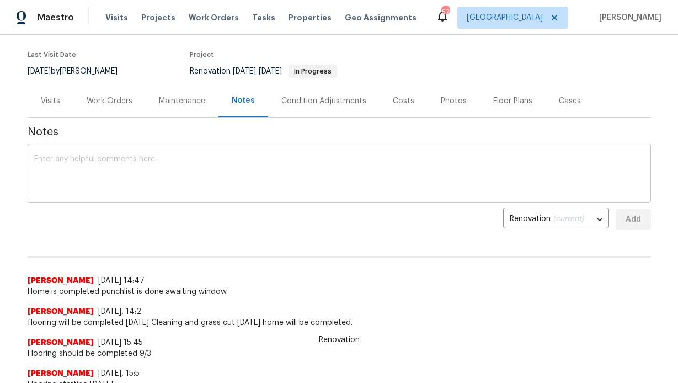
click at [221, 194] on div "x ​" at bounding box center [340, 174] width 624 height 56
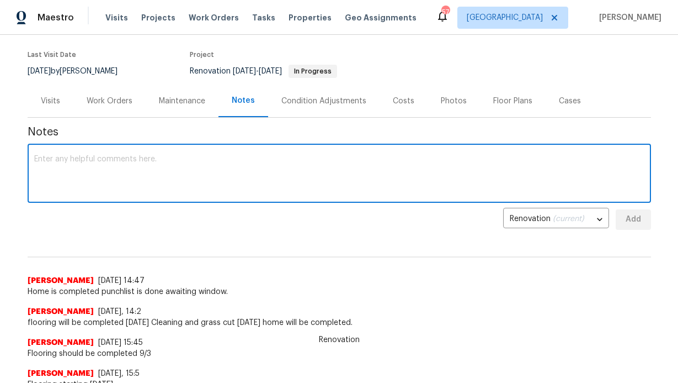
click at [211, 184] on textarea at bounding box center [339, 174] width 611 height 39
type textarea "F"
type textarea "Home is completed awaiting window install."
click at [616, 218] on button "Add" at bounding box center [633, 219] width 35 height 20
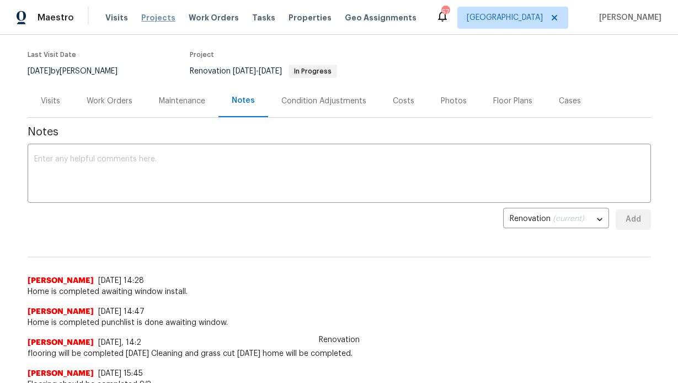
click at [150, 22] on span "Projects" at bounding box center [158, 17] width 34 height 11
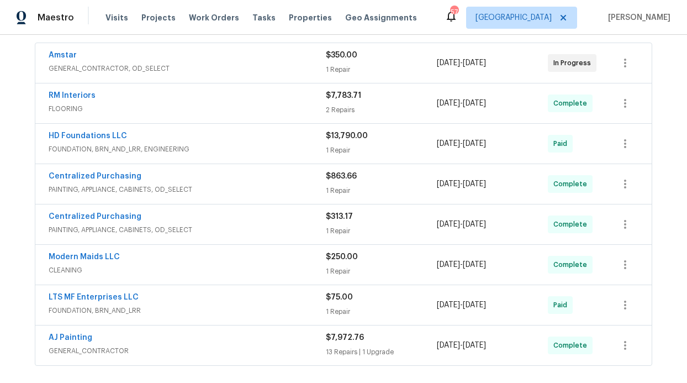
scroll to position [193, 0]
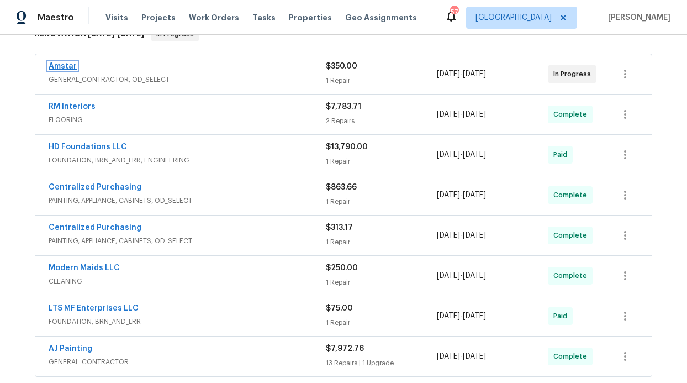
click at [65, 65] on link "Amstar" at bounding box center [63, 66] width 28 height 8
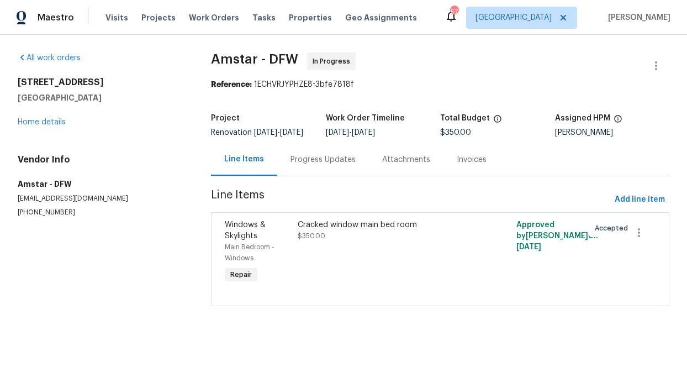
click at [331, 165] on div "Progress Updates" at bounding box center [322, 159] width 65 height 11
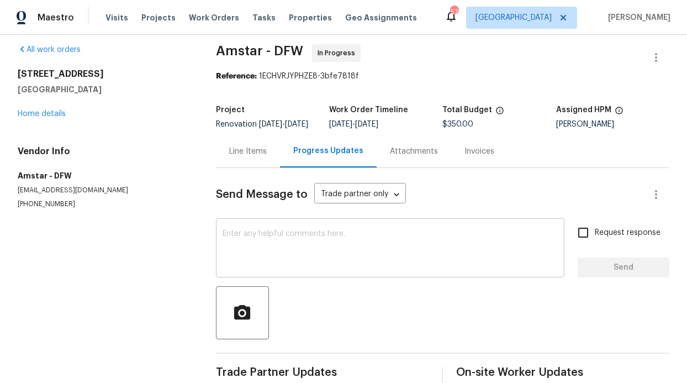
scroll to position [20, 0]
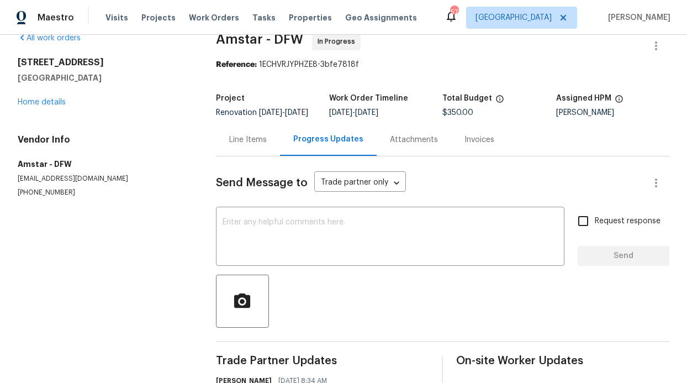
click at [577, 225] on input "Request response" at bounding box center [582, 220] width 23 height 23
checkbox input "true"
click at [443, 255] on textarea at bounding box center [389, 237] width 335 height 39
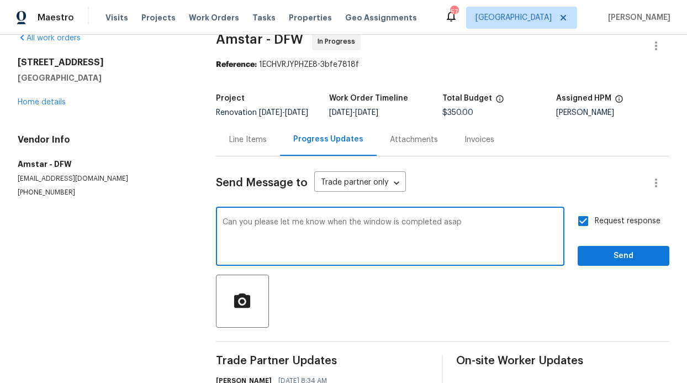
type textarea "Can you please let me know when the window is completed asap"
click at [649, 262] on span "Send" at bounding box center [623, 256] width 74 height 14
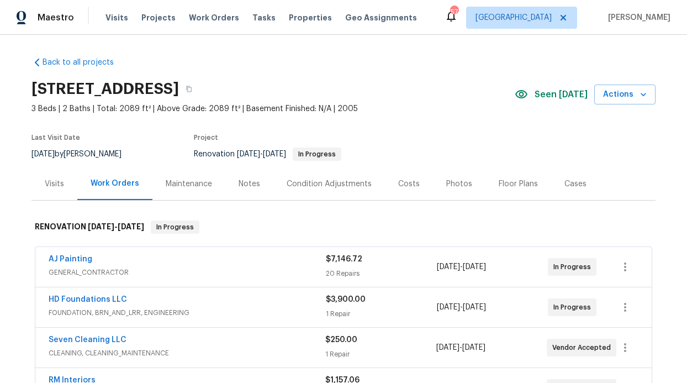
click at [238, 188] on div "Notes" at bounding box center [249, 183] width 22 height 11
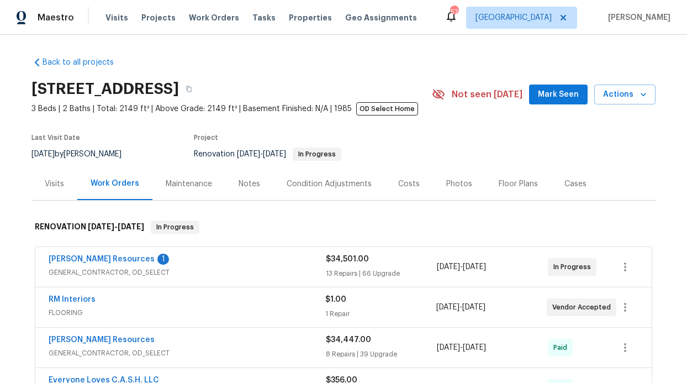
click at [76, 254] on span "[PERSON_NAME] Resources" at bounding box center [102, 258] width 106 height 11
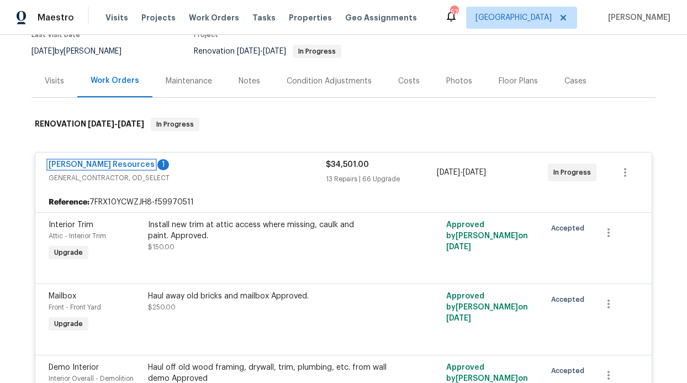
scroll to position [89, 0]
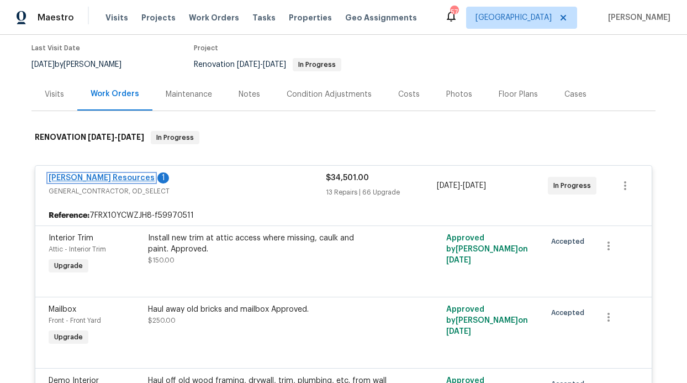
click at [79, 178] on link "Lawrence Resources" at bounding box center [102, 178] width 106 height 8
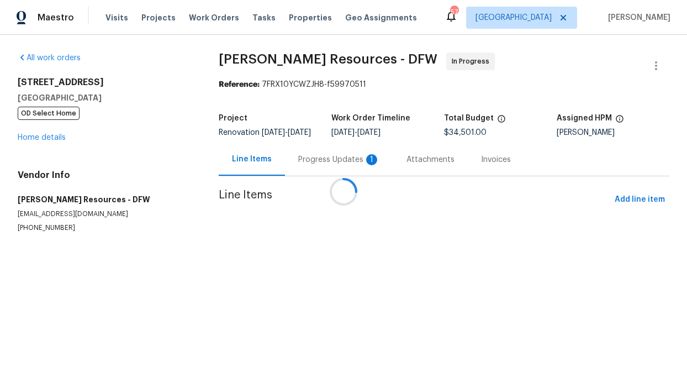
drag, startPoint x: 322, startPoint y: 183, endPoint x: 286, endPoint y: 196, distance: 38.2
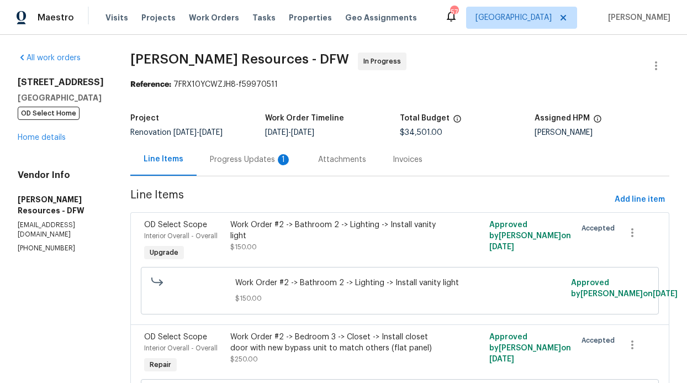
click at [283, 165] on div "Progress Updates 1" at bounding box center [251, 159] width 108 height 33
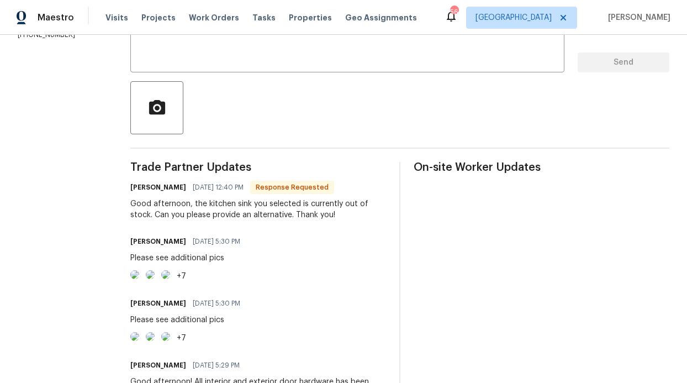
scroll to position [264, 0]
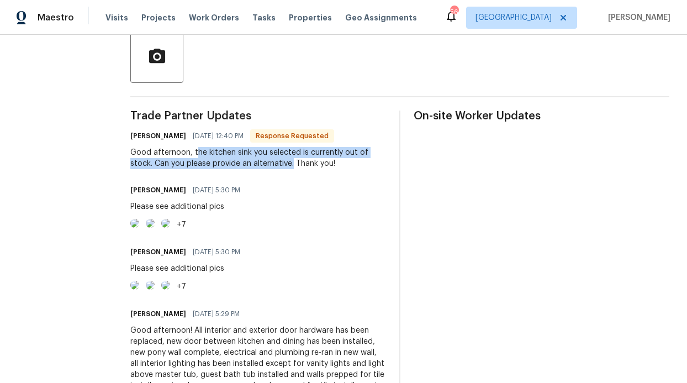
drag, startPoint x: 219, startPoint y: 152, endPoint x: 316, endPoint y: 165, distance: 98.6
click at [316, 165] on div "Good afternoon, the kitchen sink you selected is currently out of stock. Can yo…" at bounding box center [258, 158] width 256 height 22
copy div "he kitchen sink you selected is currently out of stock. Can you please provide …"
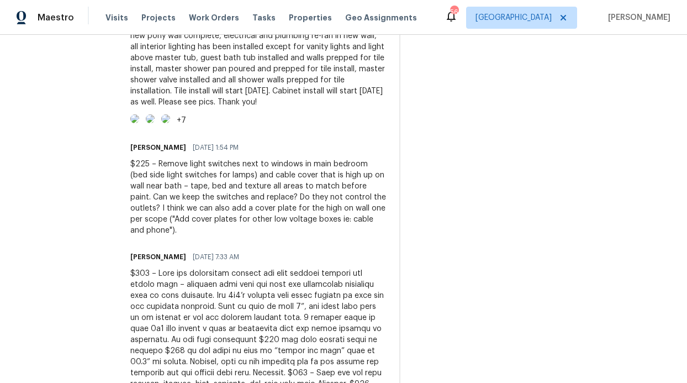
scroll to position [580, 0]
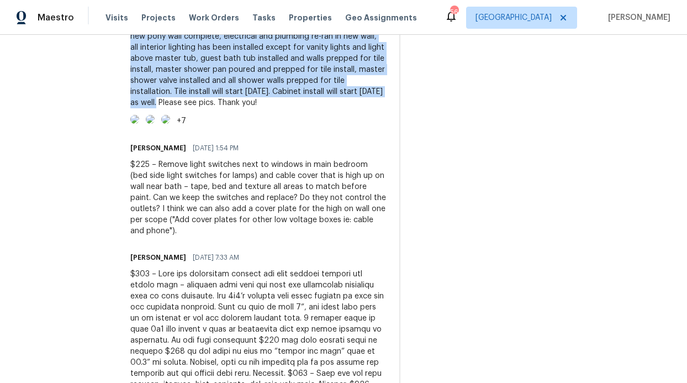
drag, startPoint x: 219, startPoint y: 124, endPoint x: 330, endPoint y: 212, distance: 141.9
click at [330, 108] on div "Good afternoon! All interior and exterior door hardware has been replaced, new …" at bounding box center [258, 58] width 256 height 99
copy div "All interior and exterior door hardware has been replaced, new door between kit…"
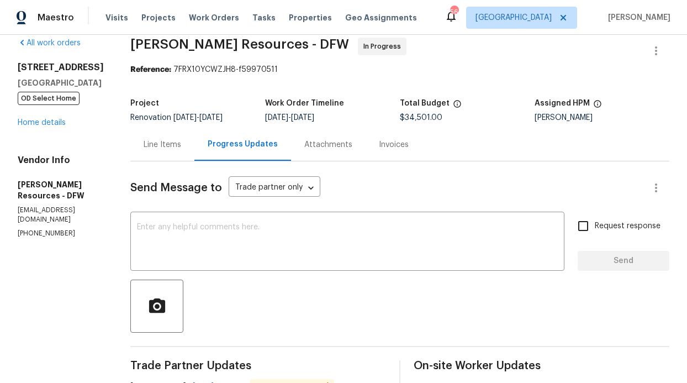
scroll to position [22, 0]
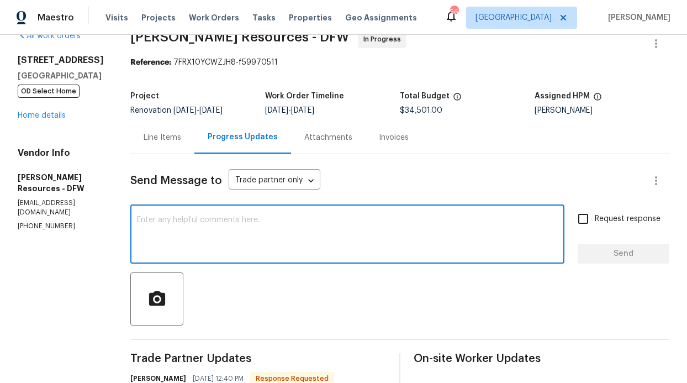
paste textarea "https://www.homedepot.com/p/Ruvati-epiGranite-32-in-Undermount-SIngle-Bowl-Kitc…"
type textarea "https://www.homedepot.com/p/Ruvati-epiGranite-32-in-Undermount-SIngle-Bowl-Kitc…"
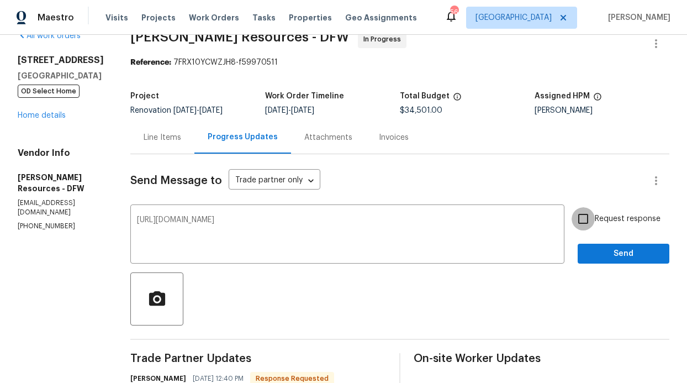
click at [585, 218] on input "Request response" at bounding box center [582, 218] width 23 height 23
checkbox input "true"
click at [587, 253] on span "Send" at bounding box center [623, 254] width 74 height 14
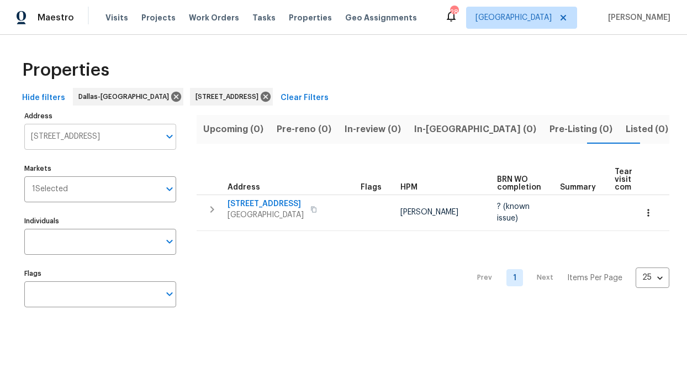
click at [113, 132] on input "[STREET_ADDRESS]" at bounding box center [91, 137] width 135 height 26
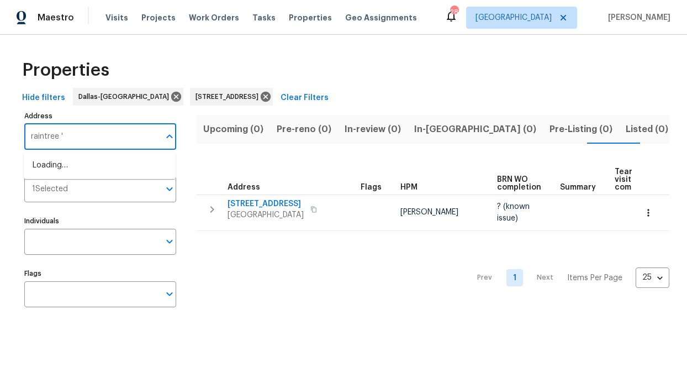
type input "raintree"
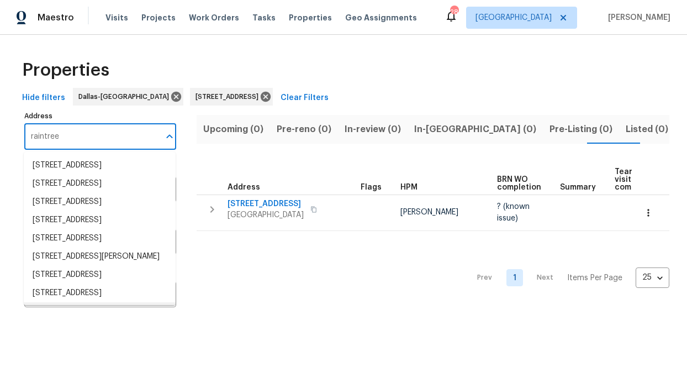
scroll to position [97, 0]
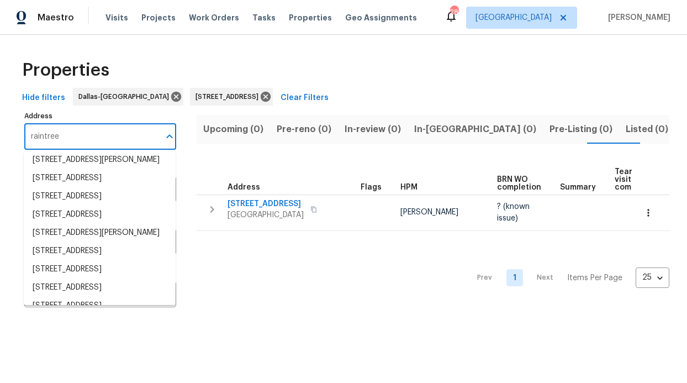
click at [76, 151] on li "[STREET_ADDRESS]" at bounding box center [100, 141] width 152 height 18
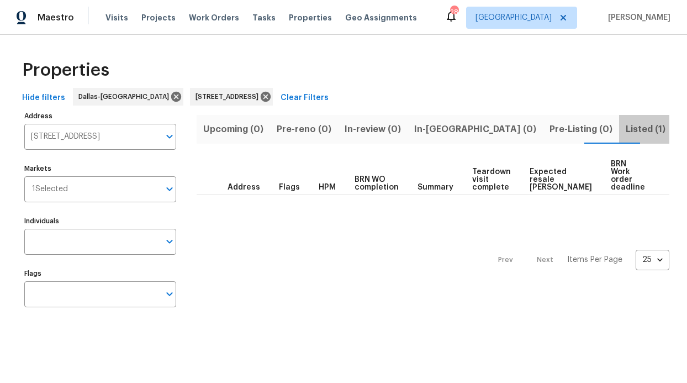
click at [619, 124] on button "Listed (1)" at bounding box center [645, 129] width 53 height 29
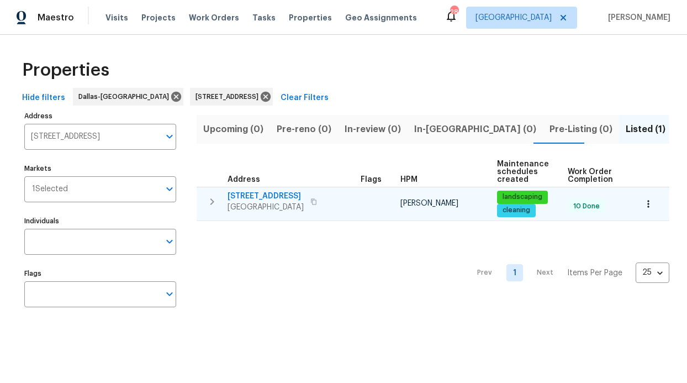
click at [240, 199] on span "[STREET_ADDRESS]" at bounding box center [265, 195] width 76 height 11
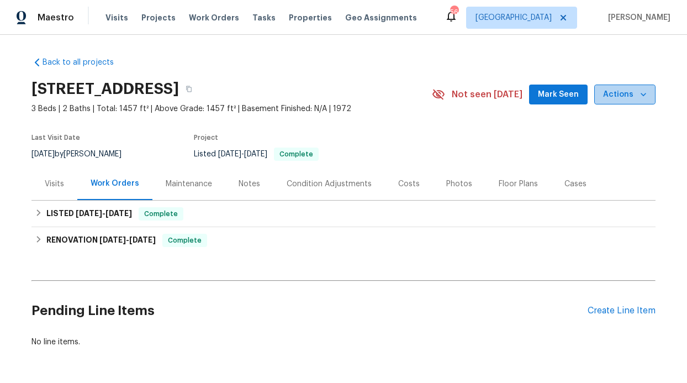
click at [638, 94] on icon "button" at bounding box center [643, 94] width 11 height 11
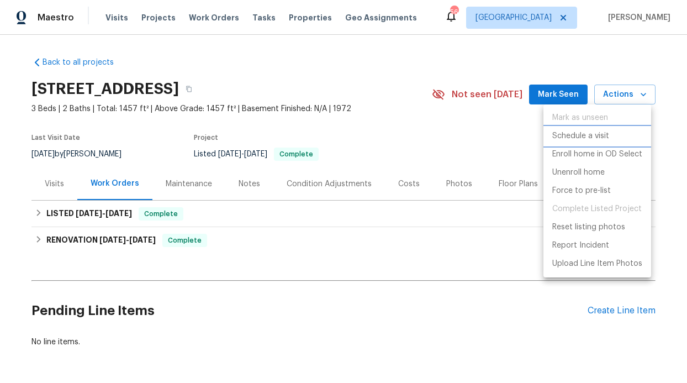
click at [600, 140] on p "Schedule a visit" at bounding box center [580, 136] width 57 height 12
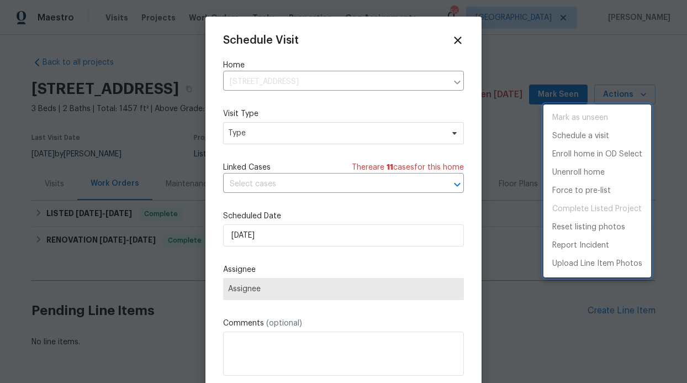
click at [272, 235] on div at bounding box center [343, 191] width 687 height 383
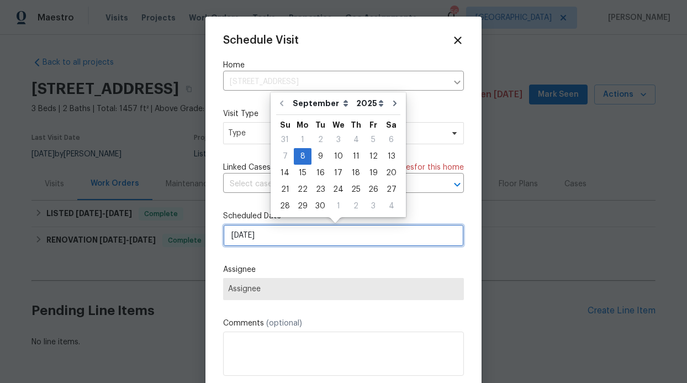
click at [274, 236] on input "[DATE]" at bounding box center [343, 235] width 241 height 22
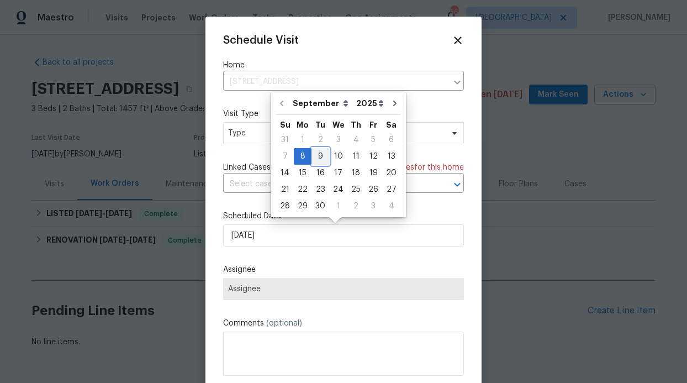
click at [315, 160] on div "9" at bounding box center [320, 155] width 18 height 15
type input "[DATE]"
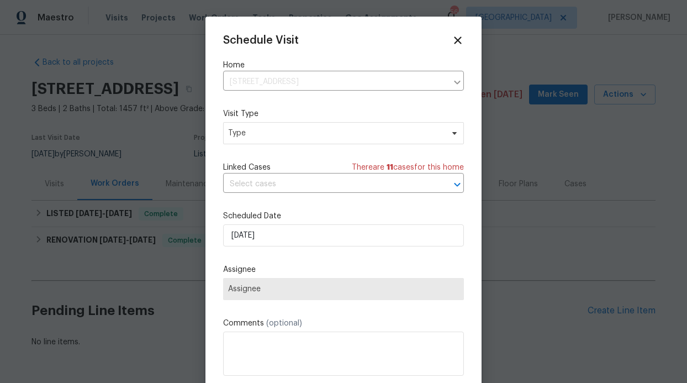
click at [260, 293] on span "Assignee" at bounding box center [343, 288] width 231 height 9
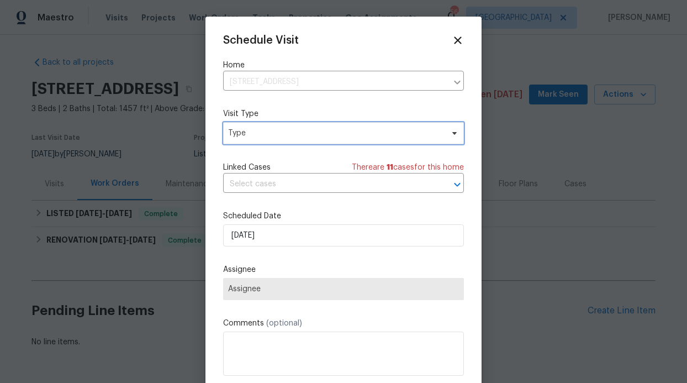
click at [298, 137] on span "Type" at bounding box center [335, 133] width 215 height 11
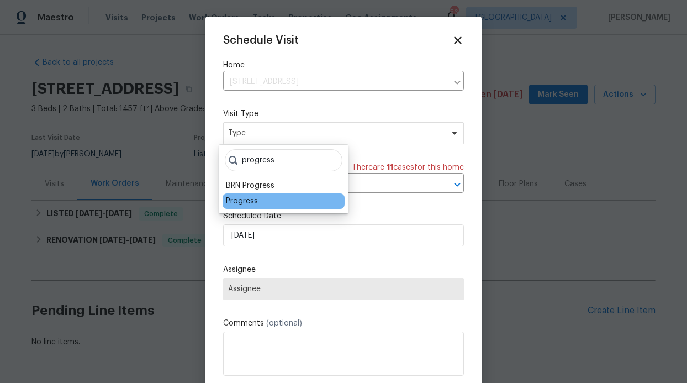
type input "progress"
click at [250, 198] on div "Progress" at bounding box center [242, 200] width 32 height 11
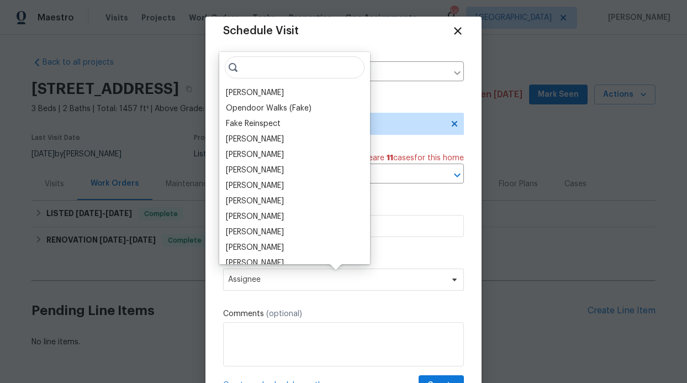
scroll to position [20, 0]
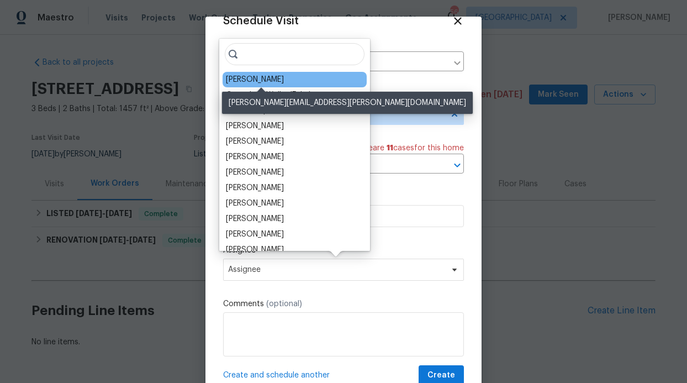
click at [263, 75] on div "[PERSON_NAME]" at bounding box center [255, 79] width 58 height 11
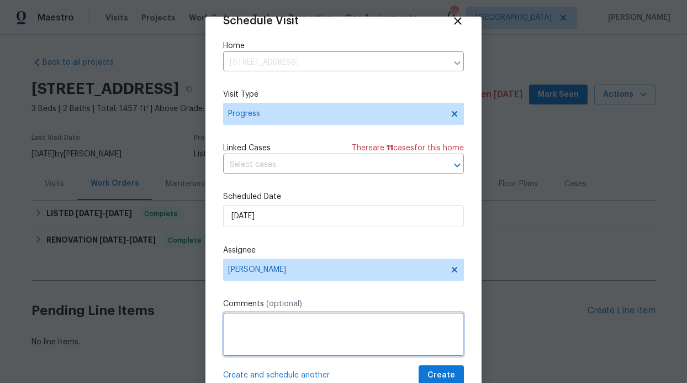
click at [246, 344] on textarea at bounding box center [343, 334] width 241 height 44
paste textarea "Has the damaged flooring in front of the refrigerator been repaired and has the…"
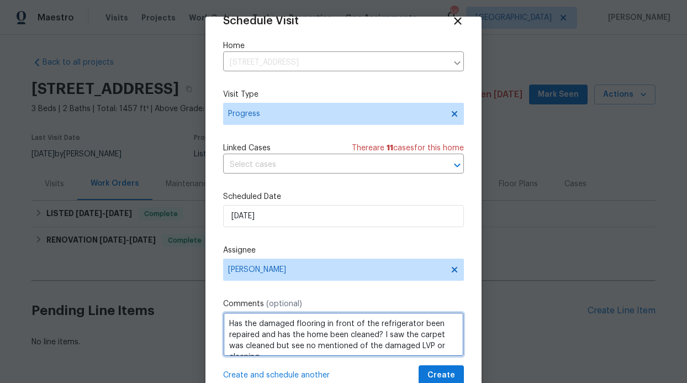
scroll to position [5, 0]
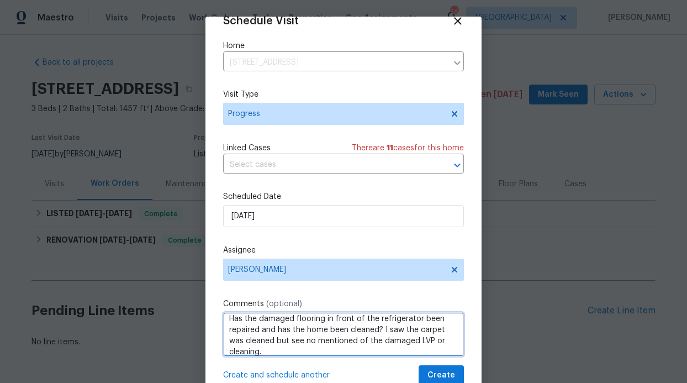
type textarea "Has the damaged flooring in front of the refrigerator been repaired and has the…"
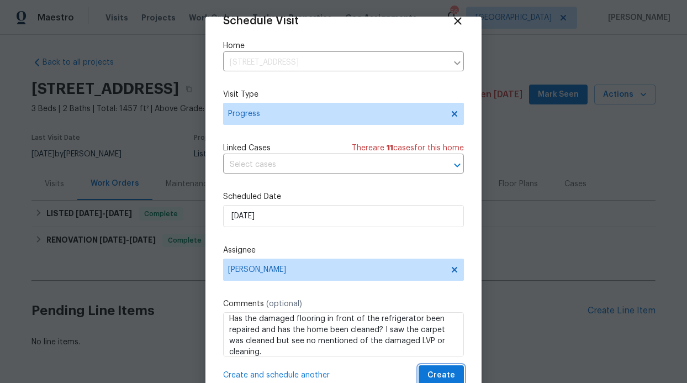
click at [433, 379] on span "Create" at bounding box center [441, 375] width 28 height 14
